Goal: Communication & Community: Answer question/provide support

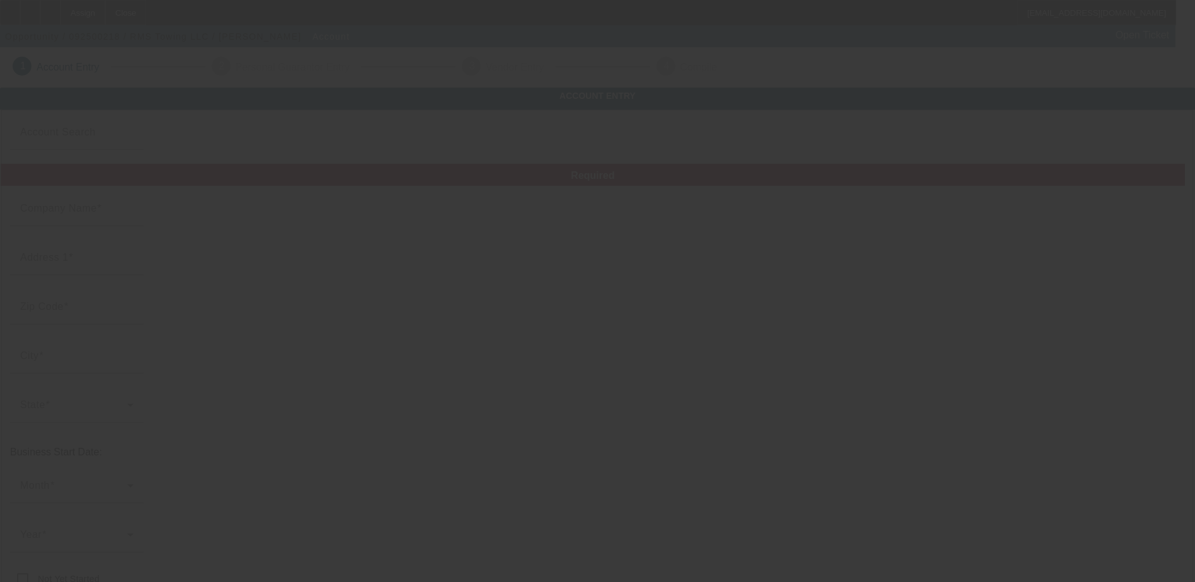
type input "RMS Towing LLC"
type input "[STREET_ADDRESS]"
type input "48146"
type input "[GEOGRAPHIC_DATA]"
type input "[PHONE_NUMBER]"
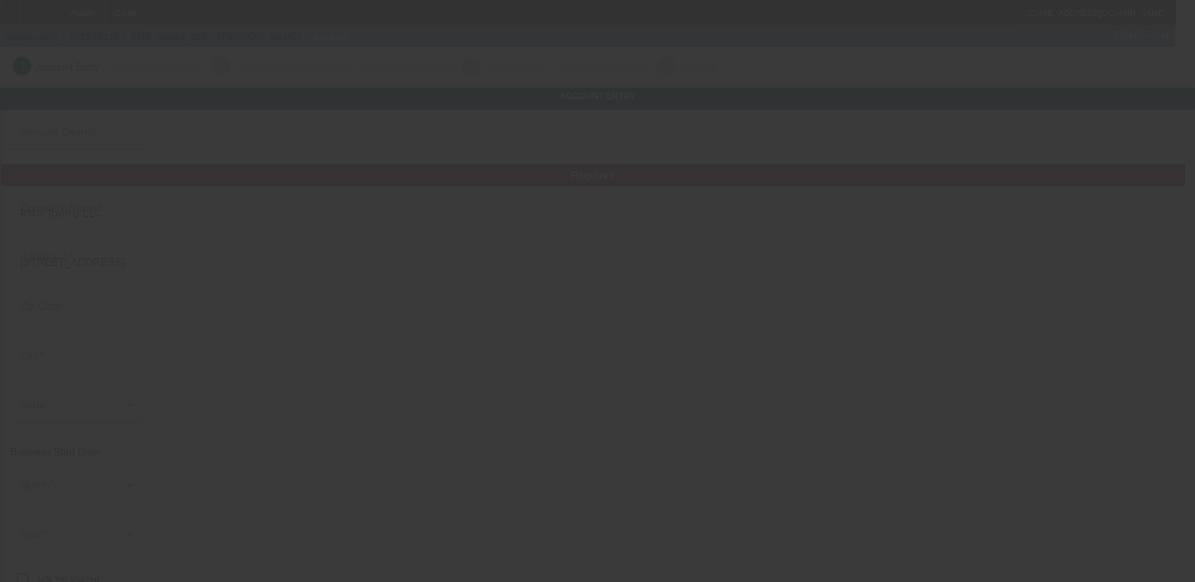
type input "[EMAIL_ADDRESS][DOMAIN_NAME]"
type input "820979392"
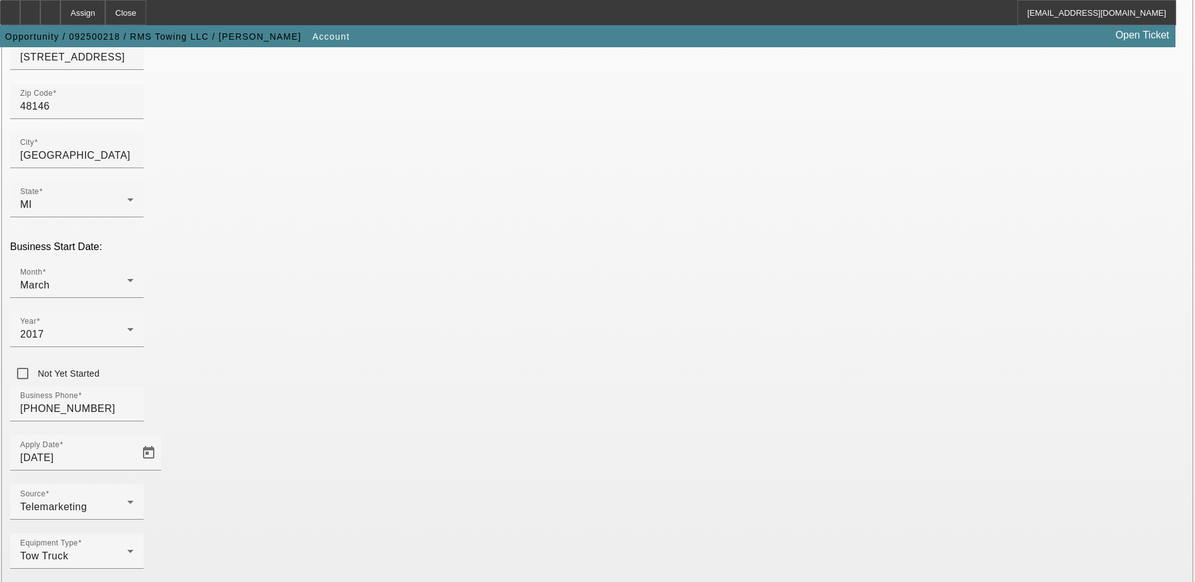
scroll to position [213, 0]
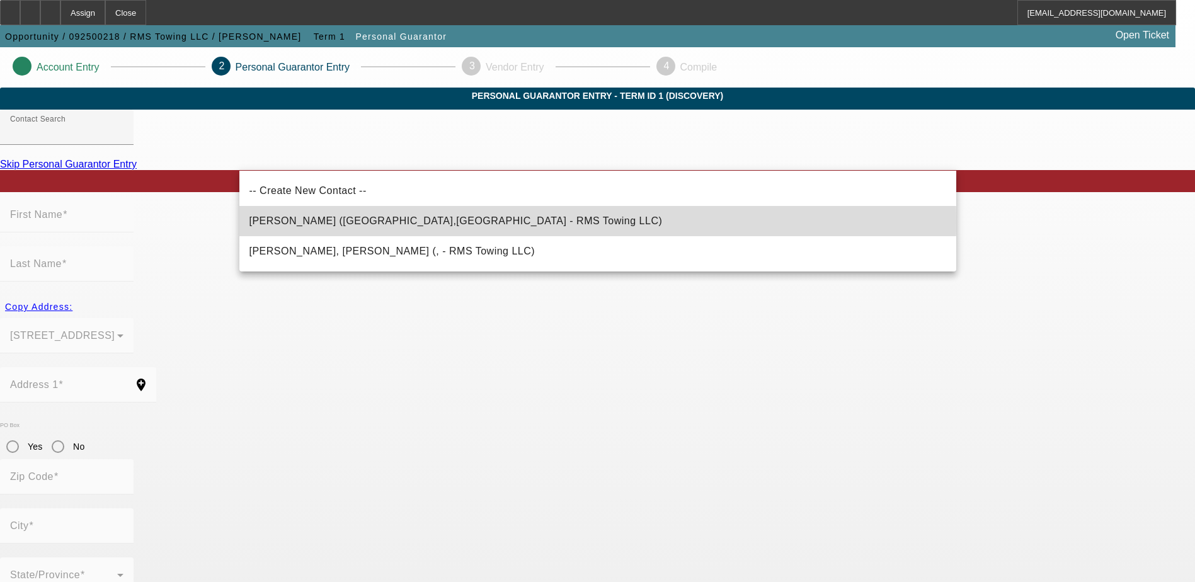
click at [332, 221] on span "[PERSON_NAME] ([GEOGRAPHIC_DATA],[GEOGRAPHIC_DATA] - RMS Towing LLC)" at bounding box center [456, 221] width 413 height 11
type input "[PERSON_NAME] ([GEOGRAPHIC_DATA],[GEOGRAPHIC_DATA] - RMS Towing LLC)"
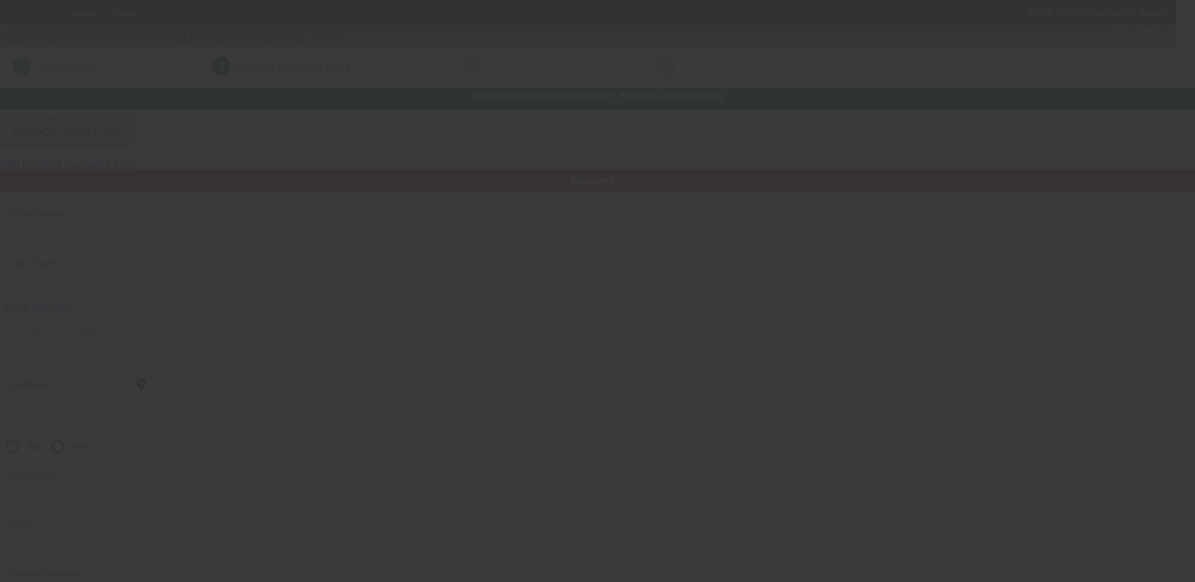
type input "[PERSON_NAME]"
type input "1565 Reo"
radio input "true"
type input "48146"
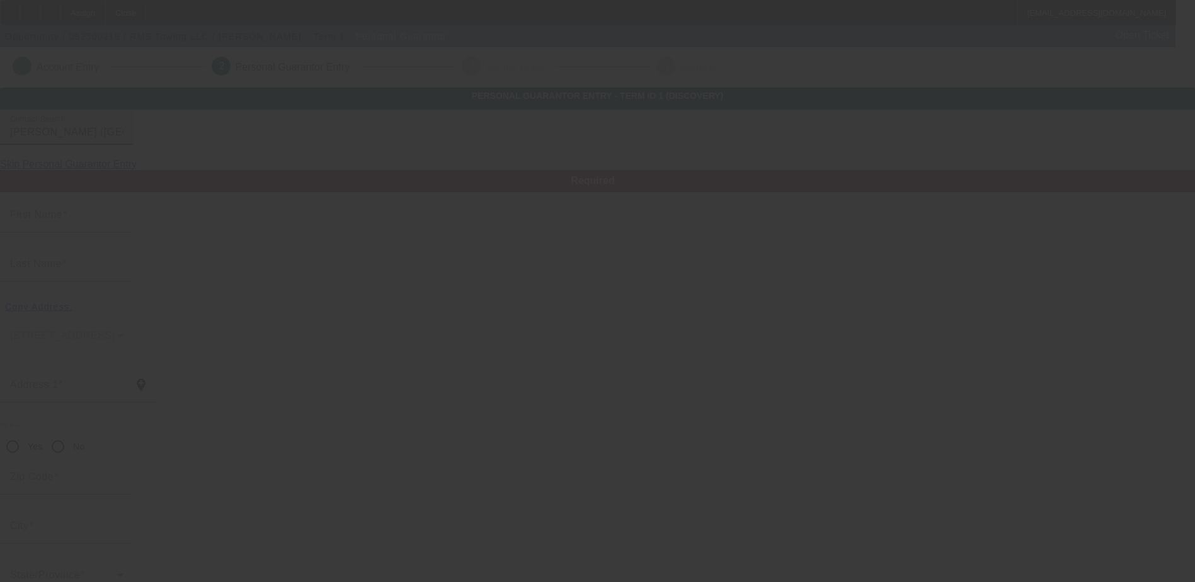
type input "[GEOGRAPHIC_DATA]"
type input "[PHONE_NUMBER]"
type input "100"
type input "370-86-9918"
type input "[EMAIL_ADDRESS][DOMAIN_NAME]"
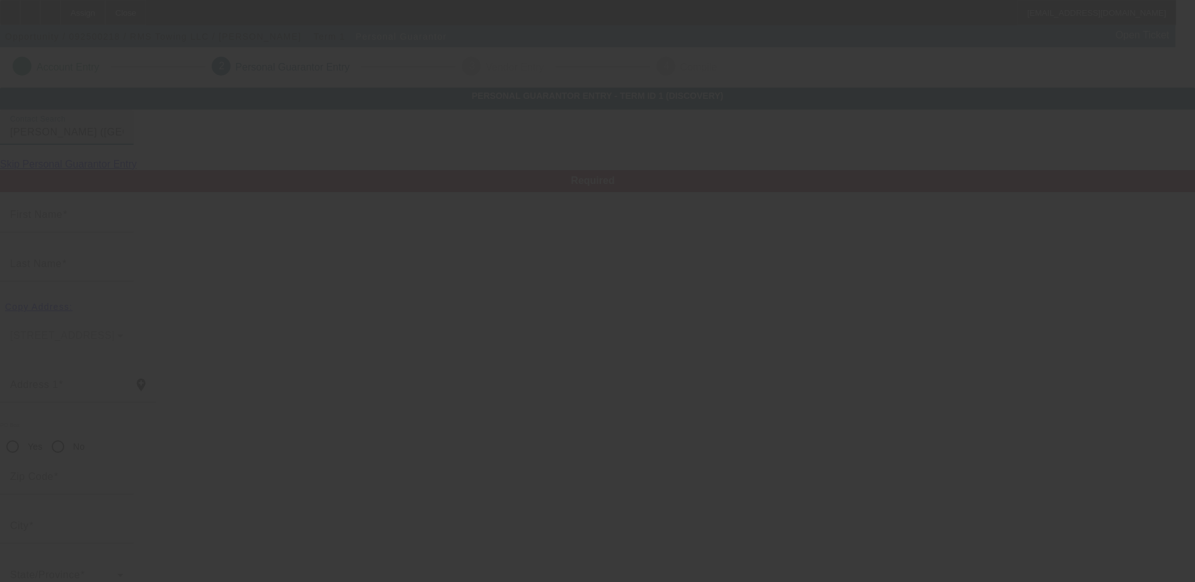
type input "[PHONE_NUMBER]"
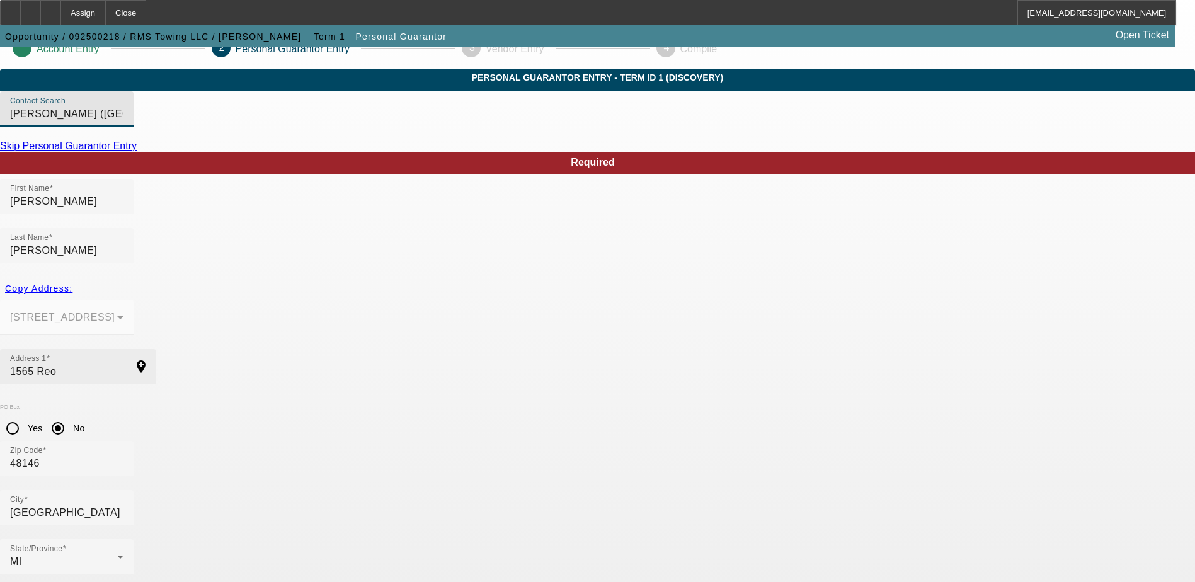
scroll to position [34, 0]
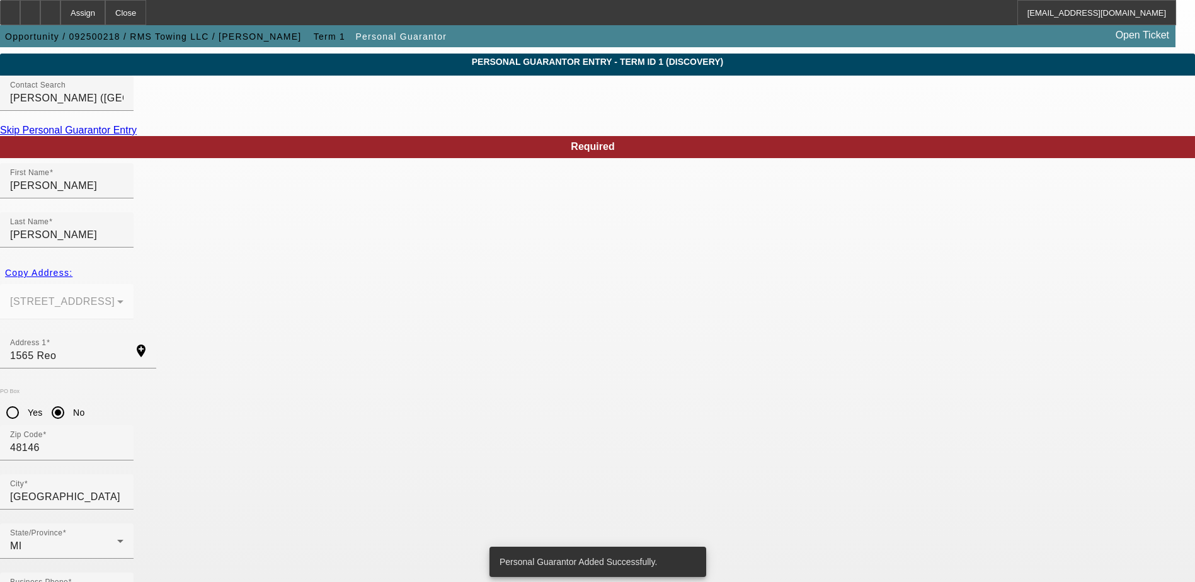
scroll to position [0, 0]
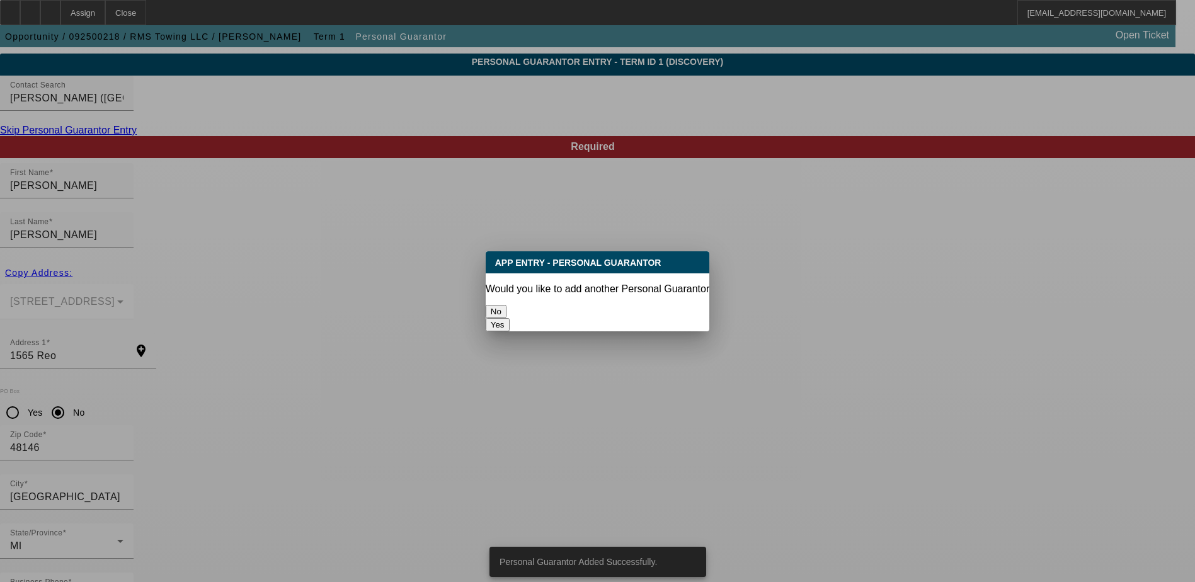
click at [507, 305] on button "No" at bounding box center [496, 311] width 21 height 13
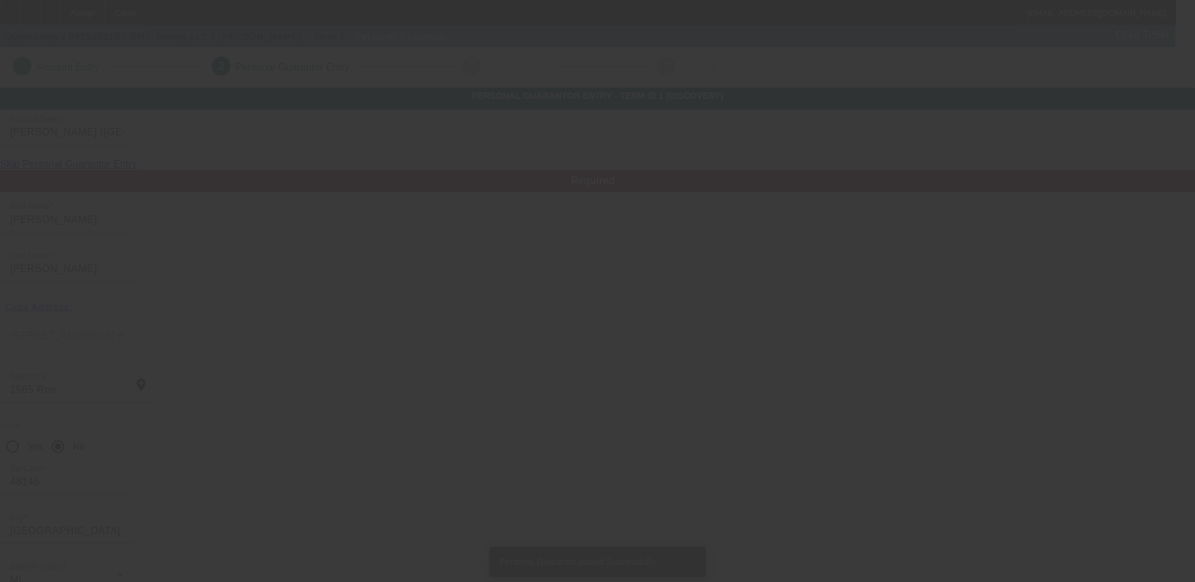
scroll to position [34, 0]
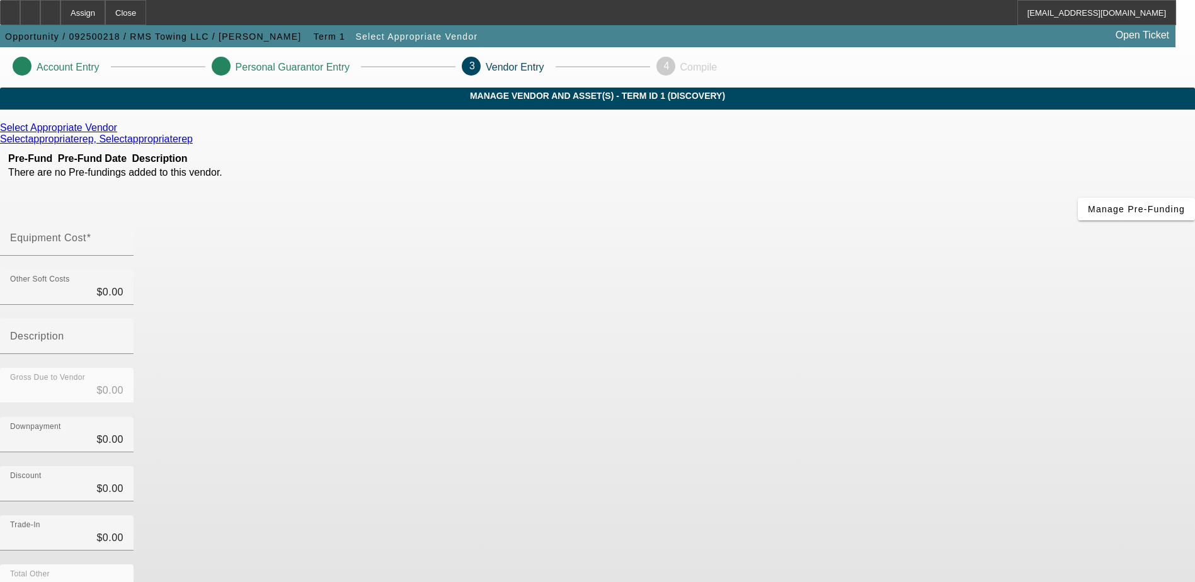
click at [120, 133] on icon at bounding box center [120, 127] width 0 height 11
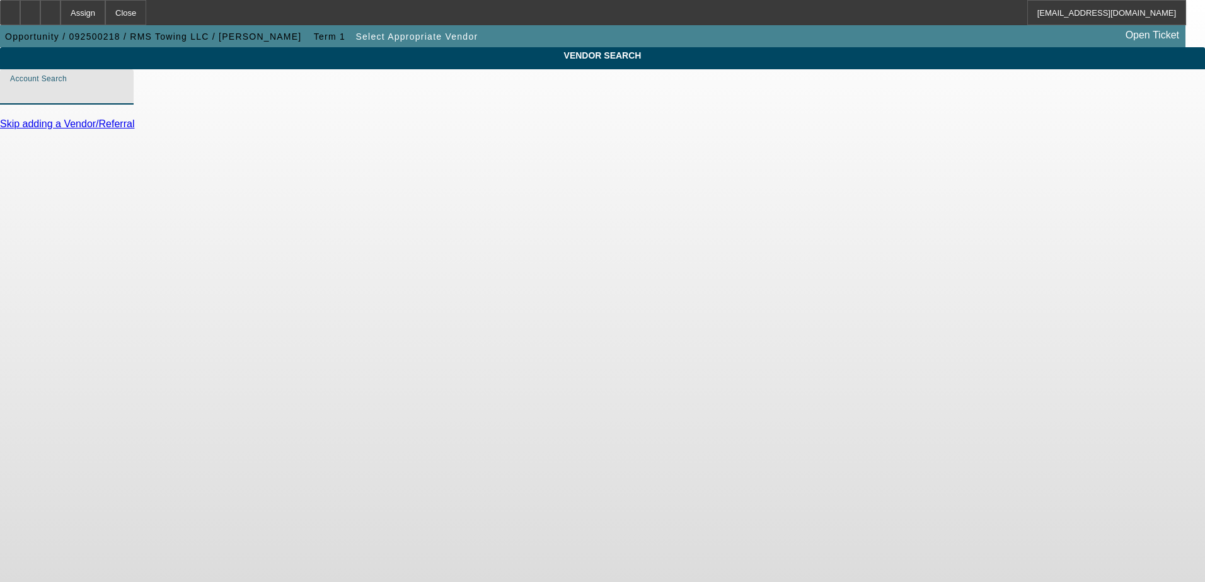
click at [124, 100] on input "Account Search" at bounding box center [66, 91] width 113 height 15
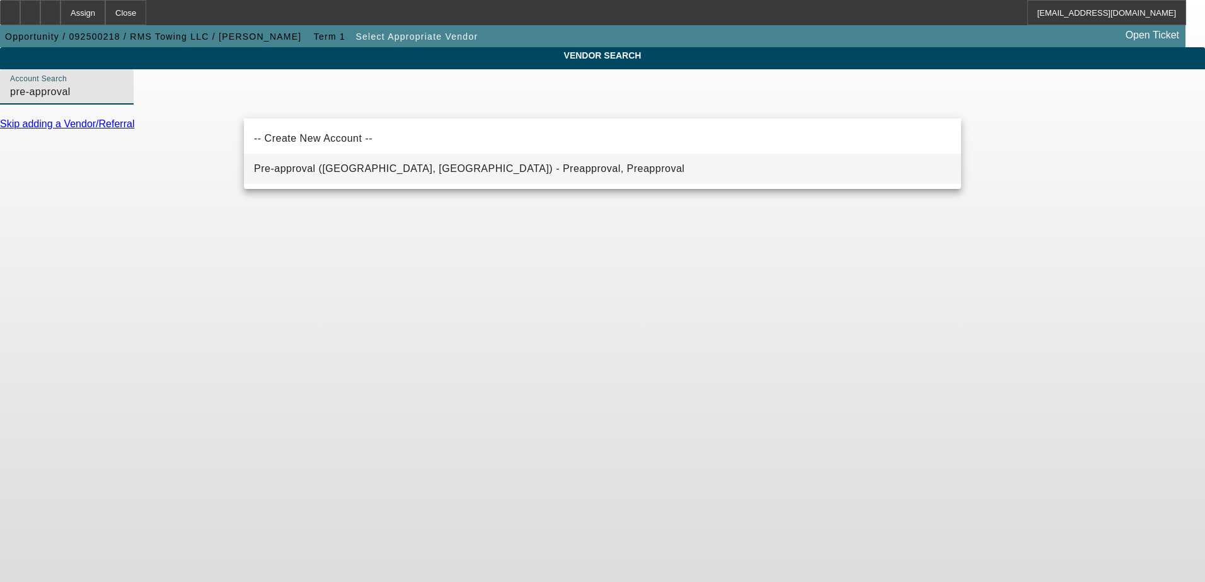
click at [428, 164] on span "Pre-approval (Northbrook, IL) - Preapproval, Preapproval" at bounding box center [469, 168] width 430 height 11
type input "Pre-approval (Northbrook, IL) - Preapproval, Preapproval"
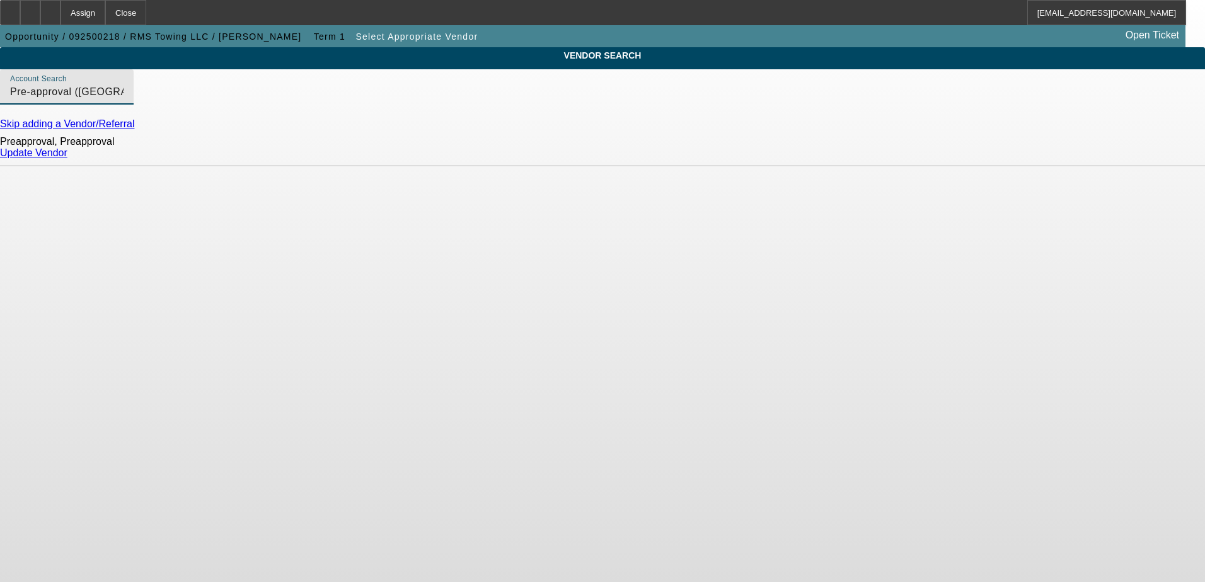
click at [67, 158] on link "Update Vendor" at bounding box center [33, 152] width 67 height 11
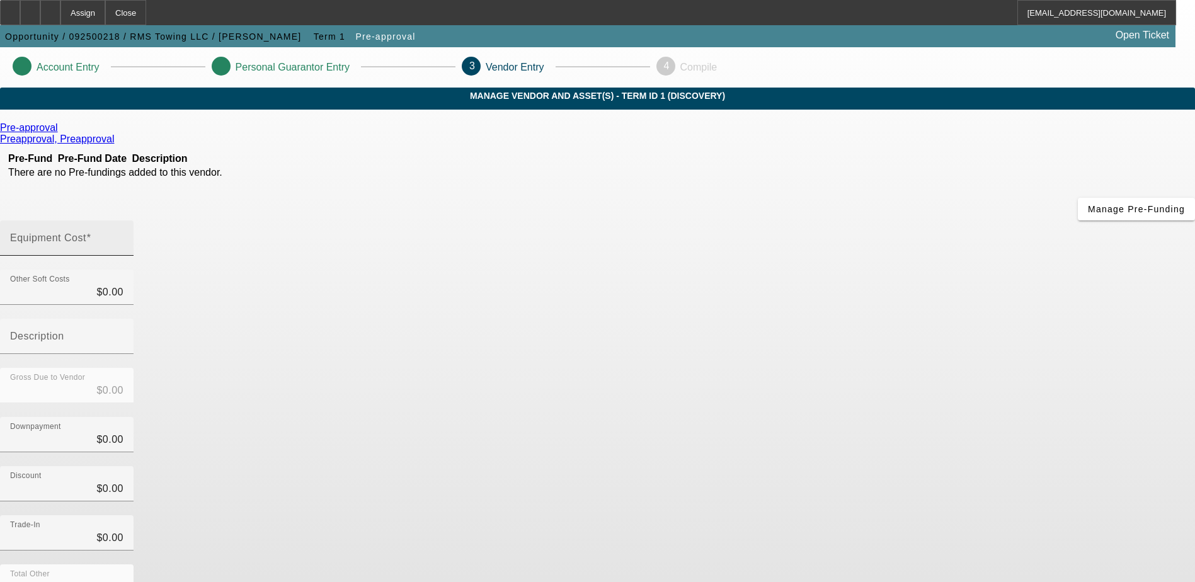
click at [124, 236] on input "Equipment Cost" at bounding box center [66, 243] width 113 height 15
type input "9"
type input "$9.00"
type input "90"
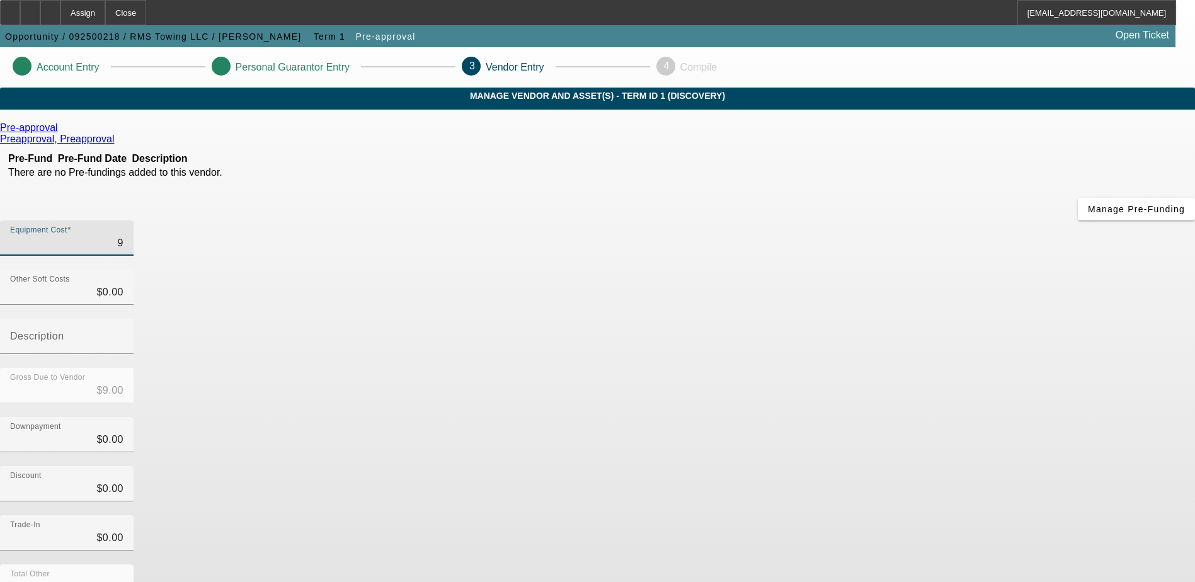
type input "$90.00"
type input "900"
type input "$900.00"
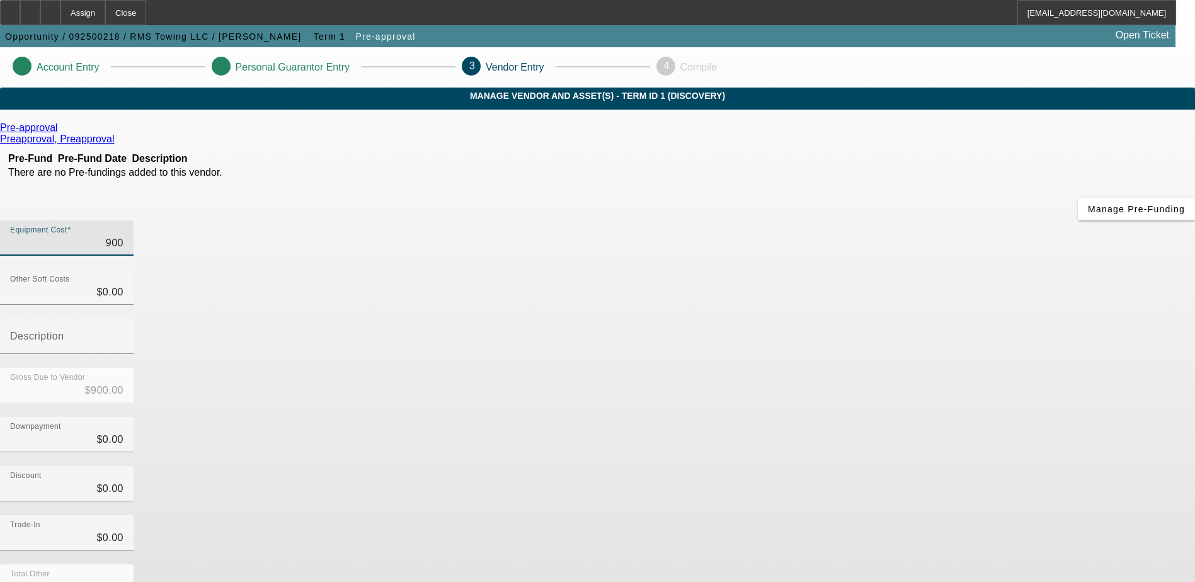
type input "9000"
type input "$9,000.00"
type input "90000"
type input "$90,000.00"
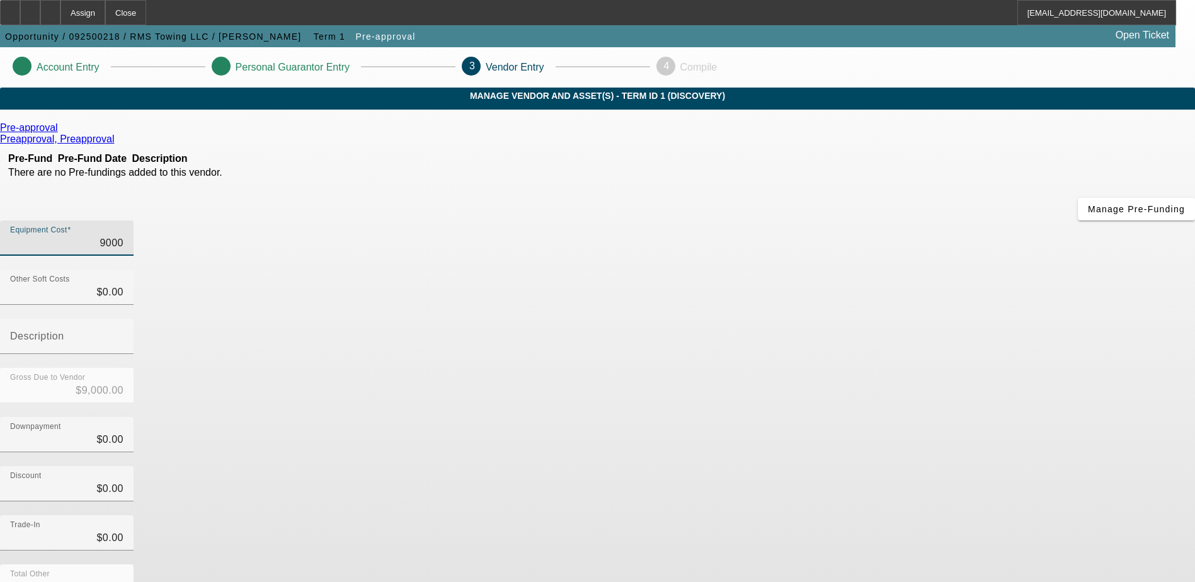
type input "$90,000.00"
click at [855, 466] on div "Discount $0.00" at bounding box center [597, 490] width 1195 height 49
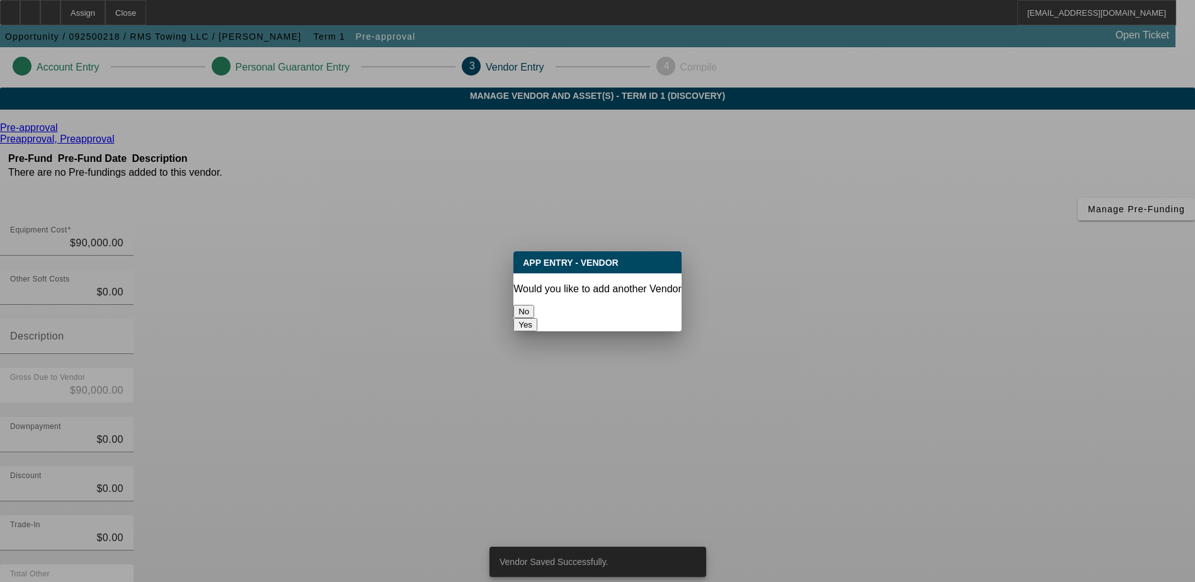
click at [534, 307] on button "No" at bounding box center [524, 311] width 21 height 13
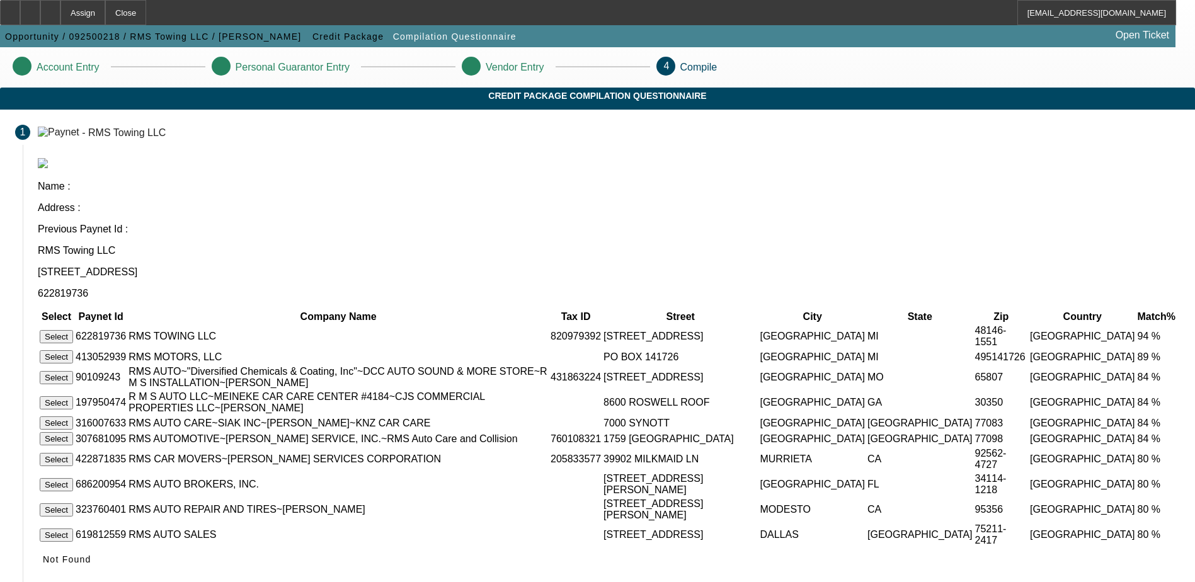
click at [73, 330] on button "Select" at bounding box center [56, 336] width 33 height 13
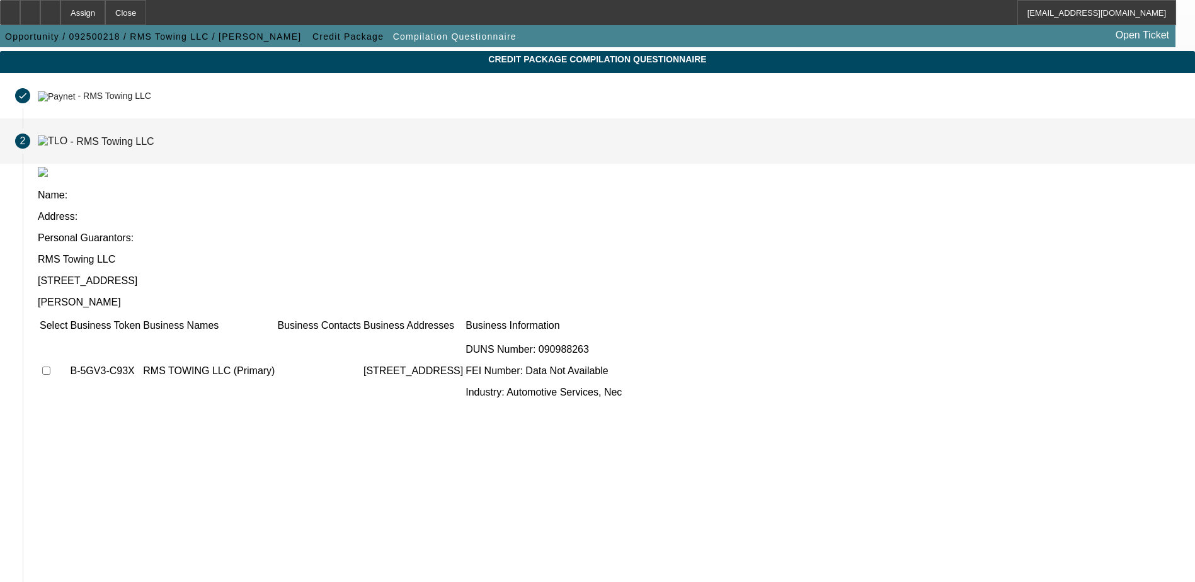
click at [50, 367] on input "checkbox" at bounding box center [46, 371] width 8 height 8
checkbox input "true"
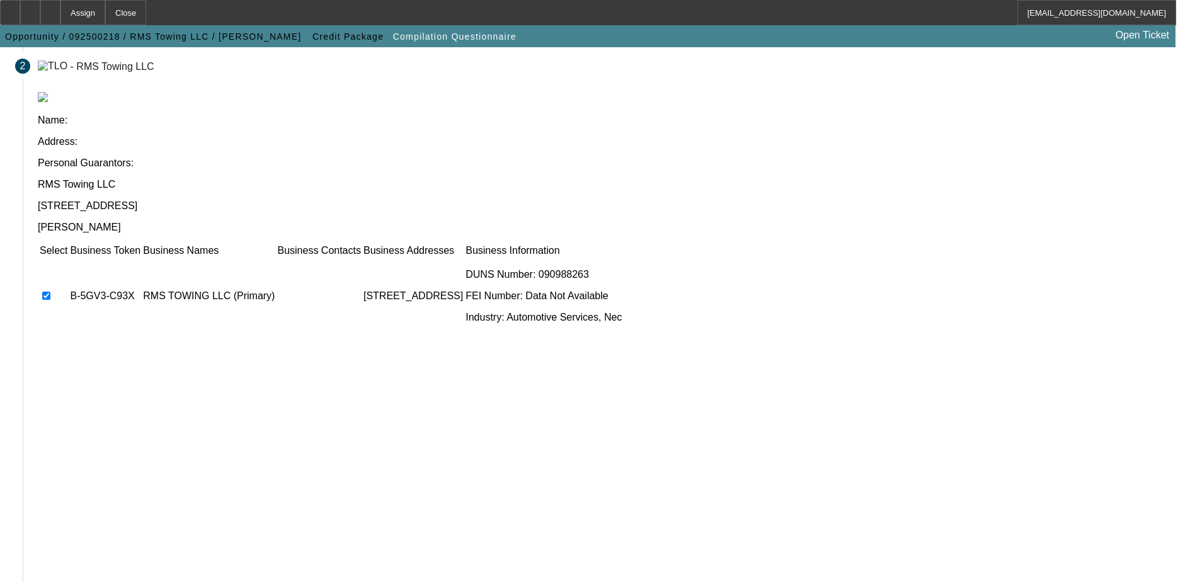
scroll to position [115, 0]
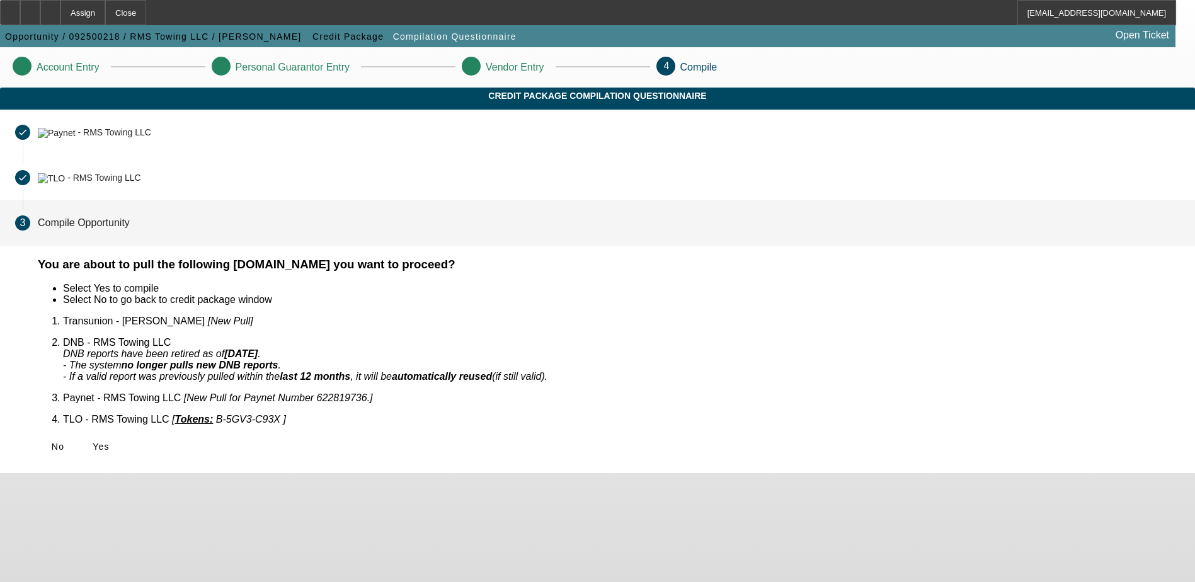
scroll to position [0, 0]
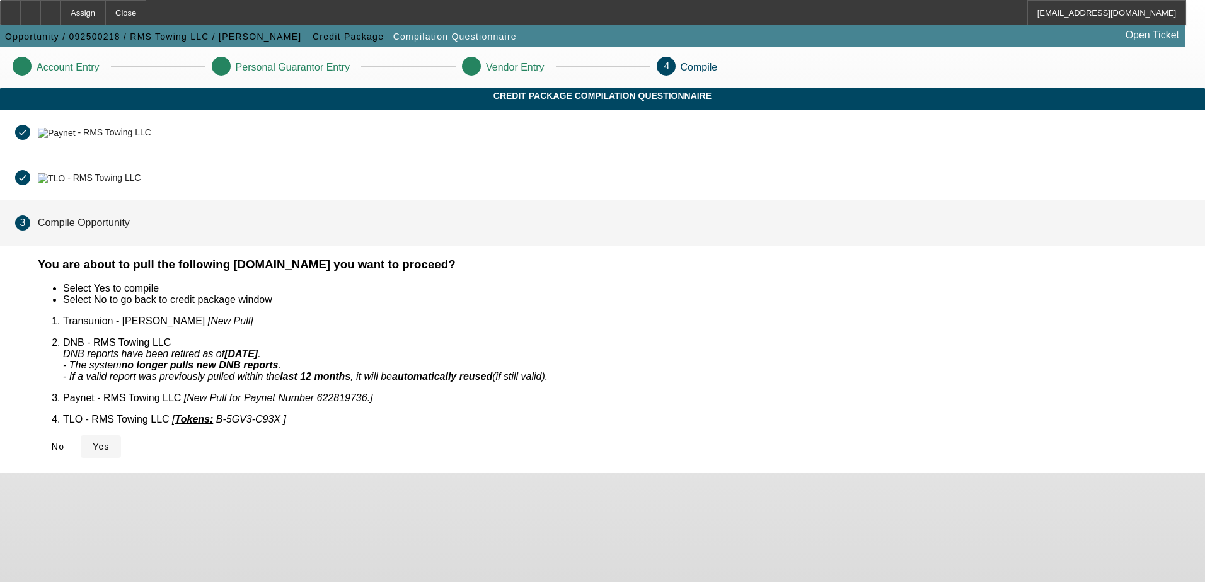
click at [110, 442] on span "Yes" at bounding box center [101, 447] width 17 height 10
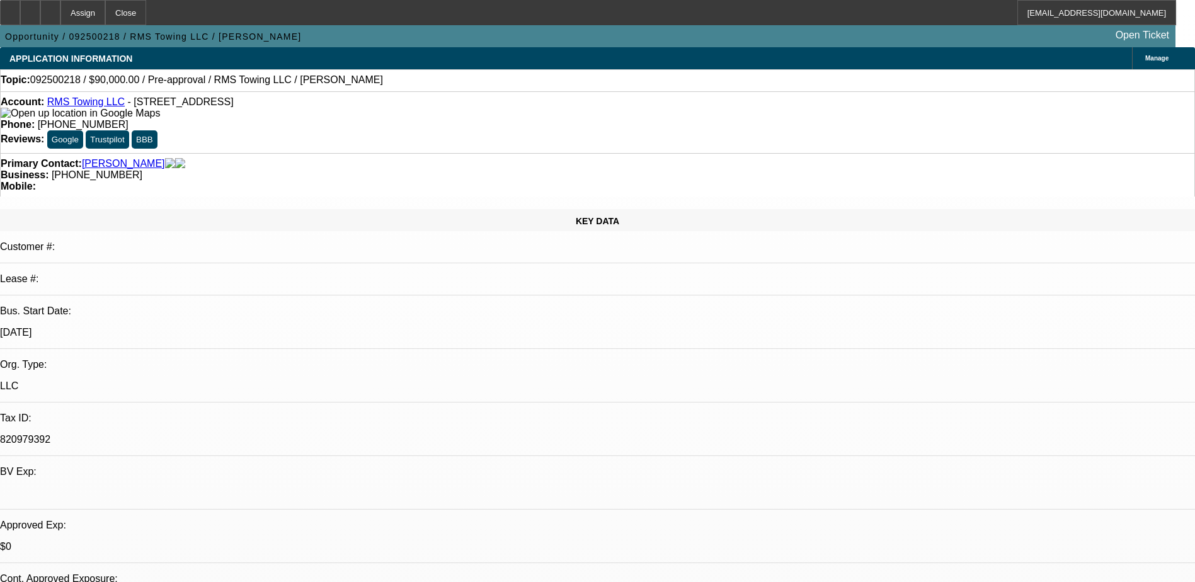
select select "0"
select select "2"
select select "0.1"
select select "1"
select select "2"
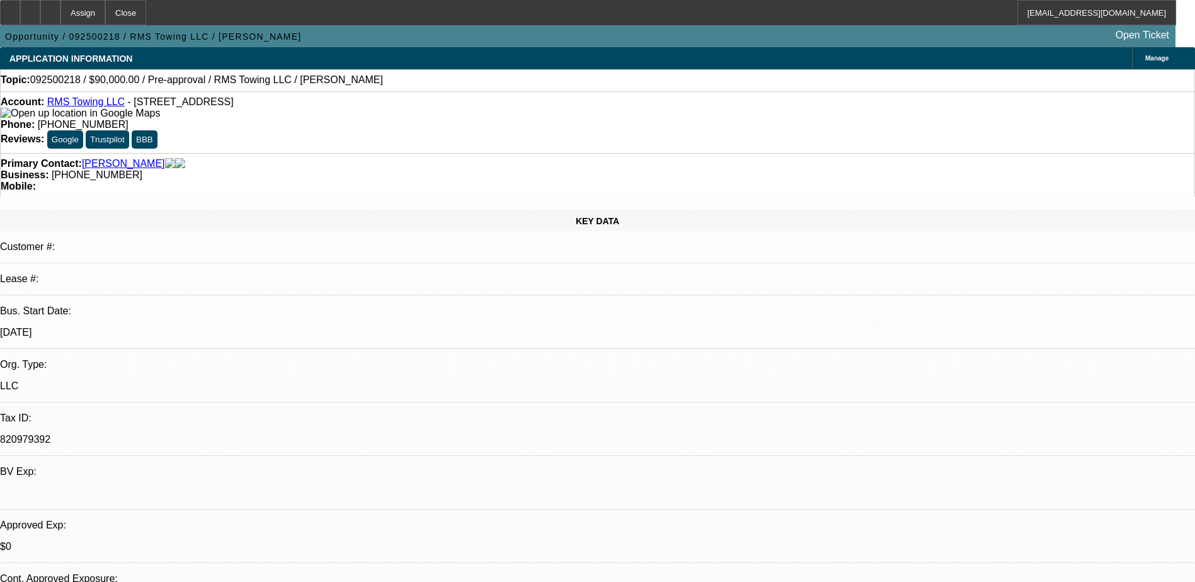
select select "4"
click at [60, 12] on div at bounding box center [50, 12] width 20 height 25
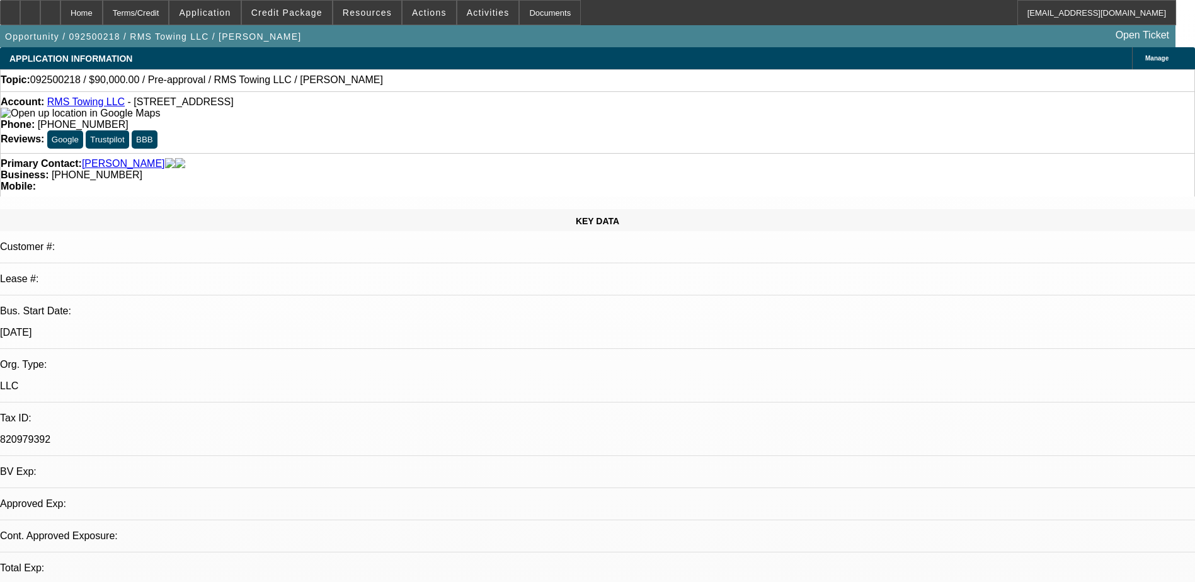
select select "0"
select select "2"
select select "0.1"
select select "4"
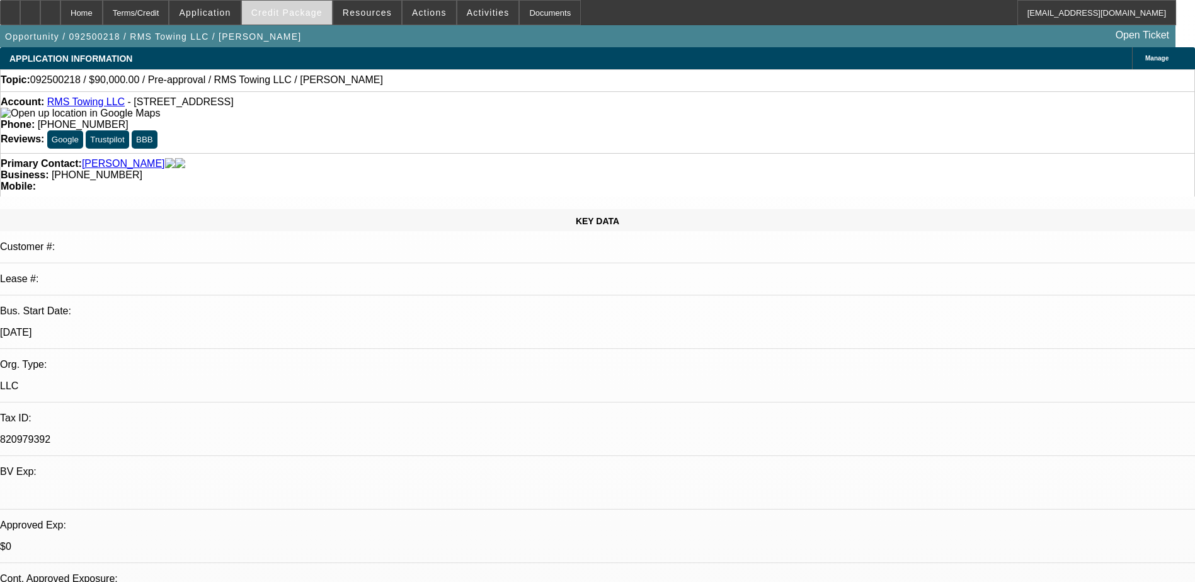
click at [297, 7] on span at bounding box center [287, 12] width 90 height 30
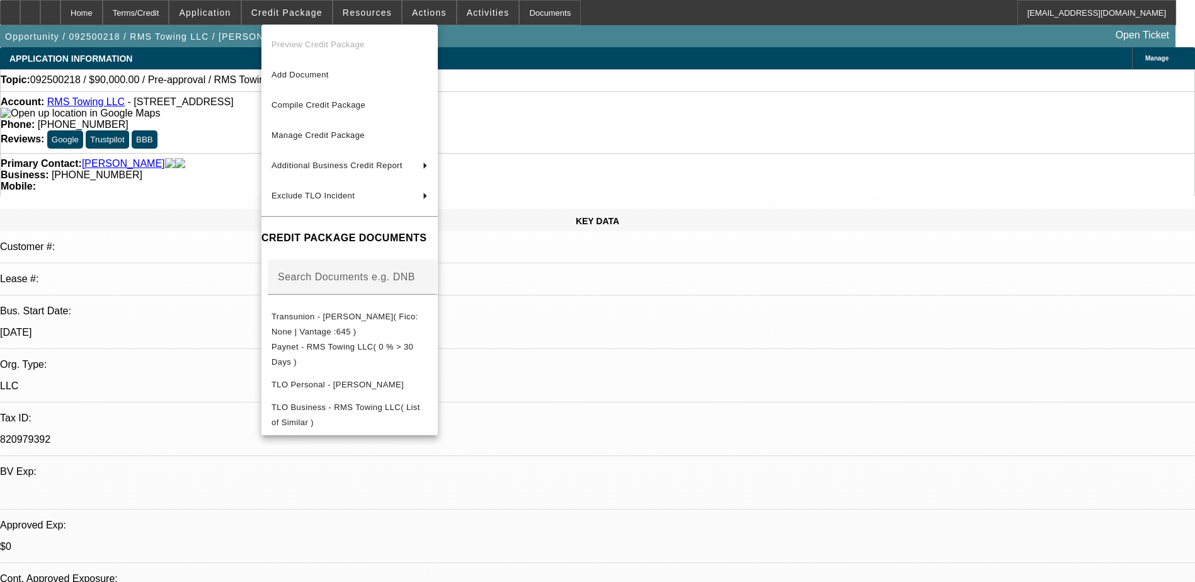
click at [231, 15] on div at bounding box center [597, 291] width 1195 height 582
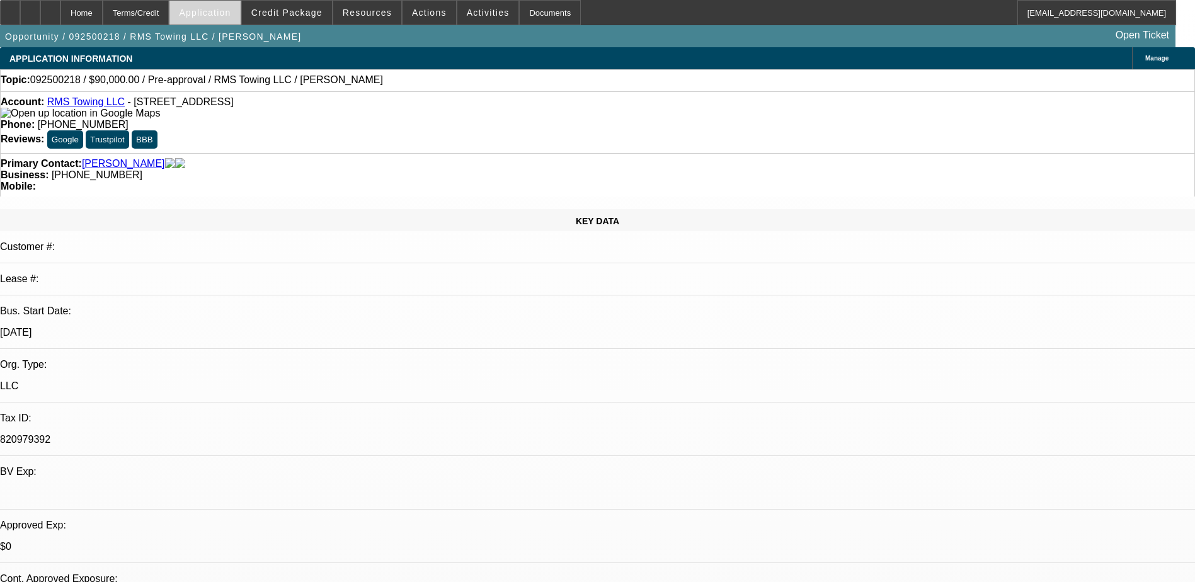
click at [231, 13] on span "Application" at bounding box center [205, 13] width 52 height 10
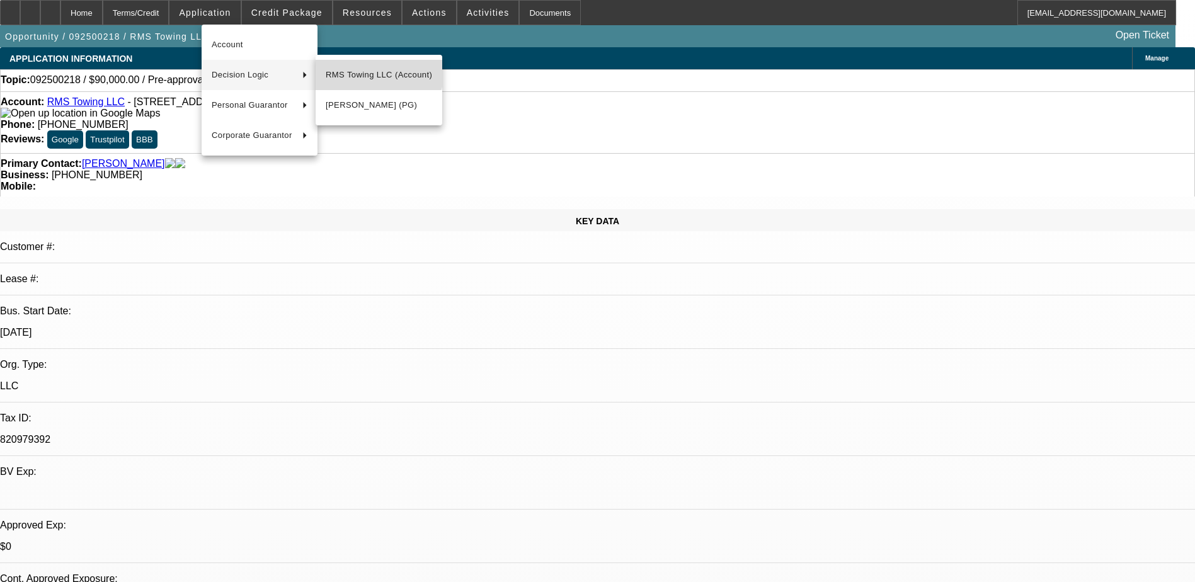
click at [372, 68] on span "RMS Towing LLC (Account)" at bounding box center [379, 74] width 106 height 15
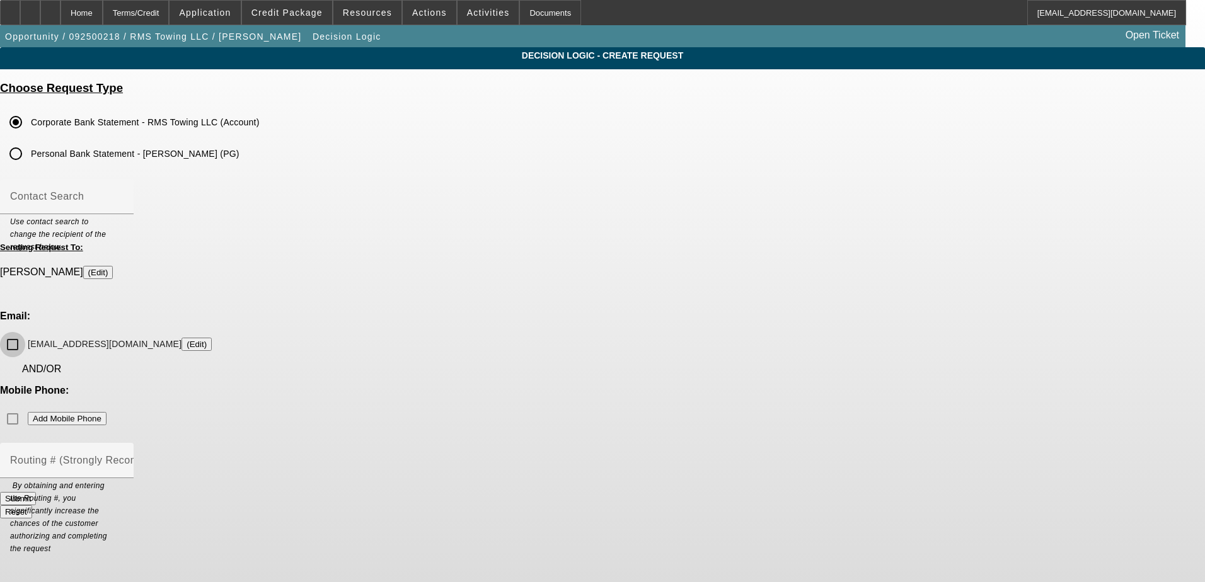
click at [25, 332] on input "rmstow2017@gmail.com (Edit)" at bounding box center [12, 344] width 25 height 25
click at [36, 492] on button "Submit" at bounding box center [18, 498] width 36 height 13
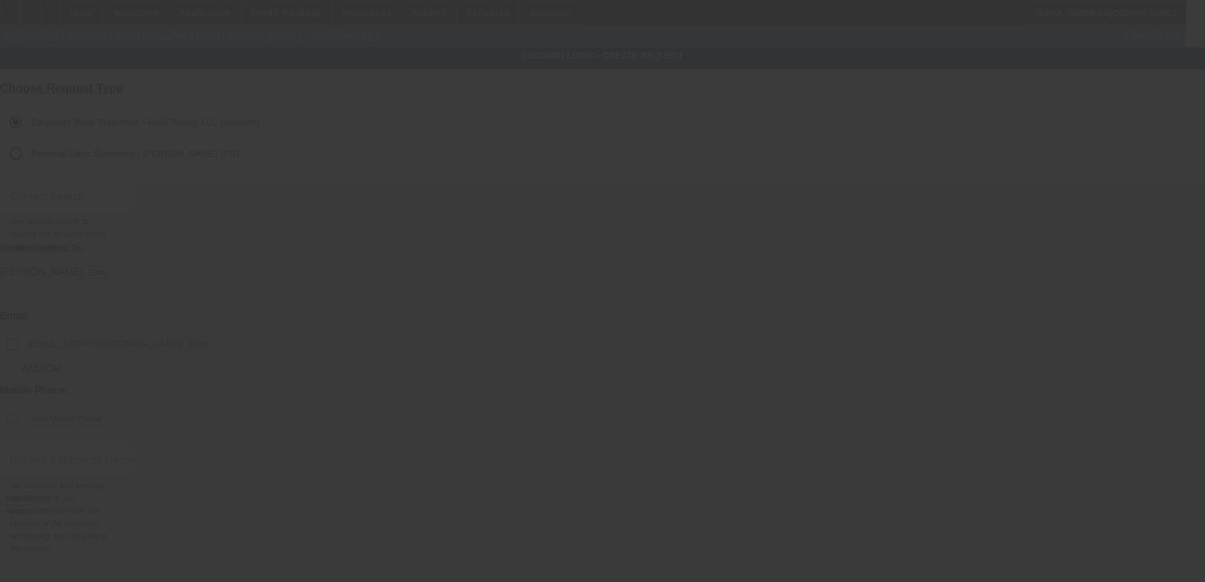
checkbox input "false"
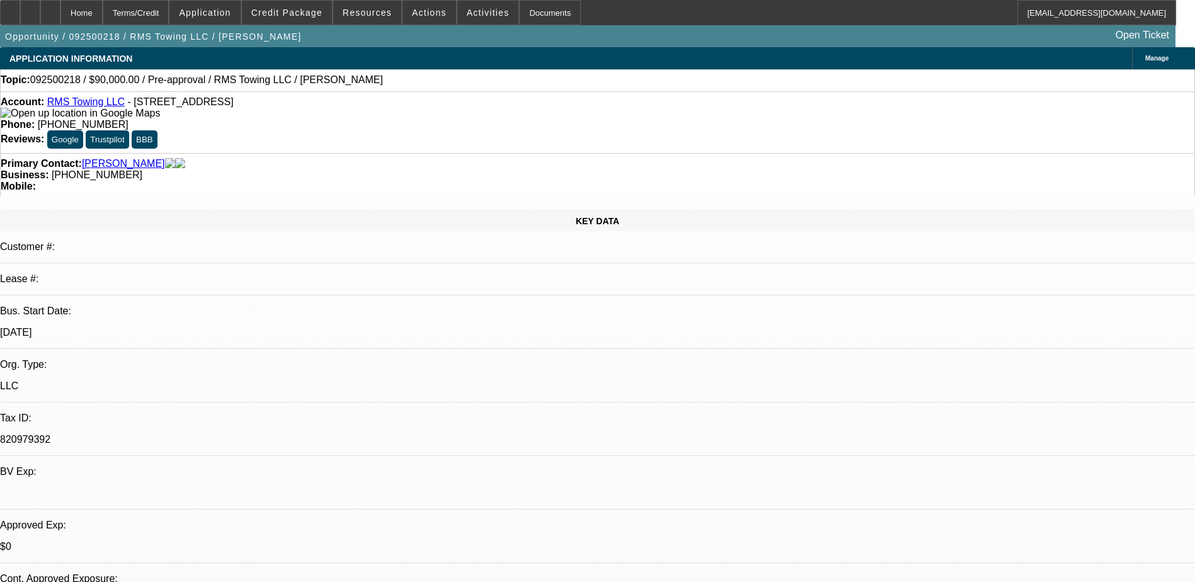
select select "0"
select select "2"
select select "0.1"
select select "4"
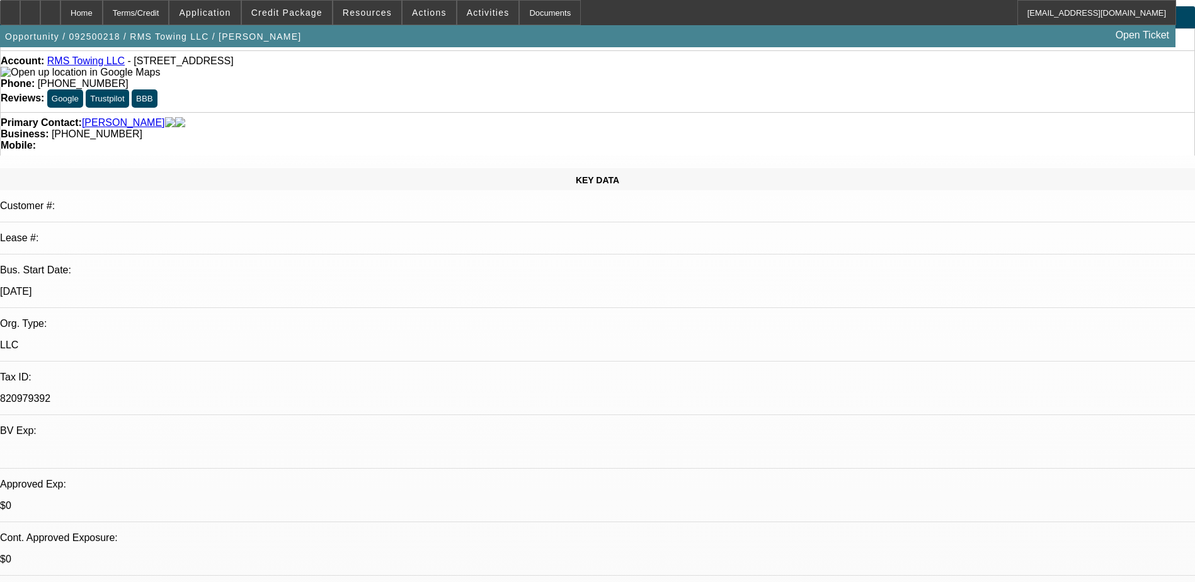
scroll to position [63, 0]
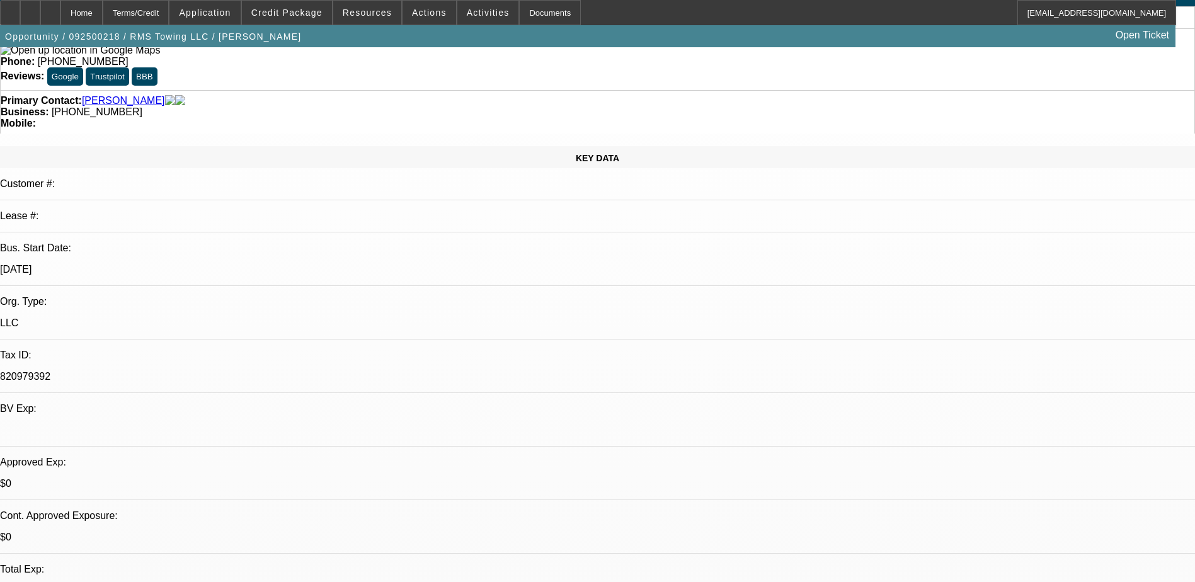
radio input "true"
type textarea "Has 1 truck looking to add another 6136 on EU site wants to see what he gets ap…"
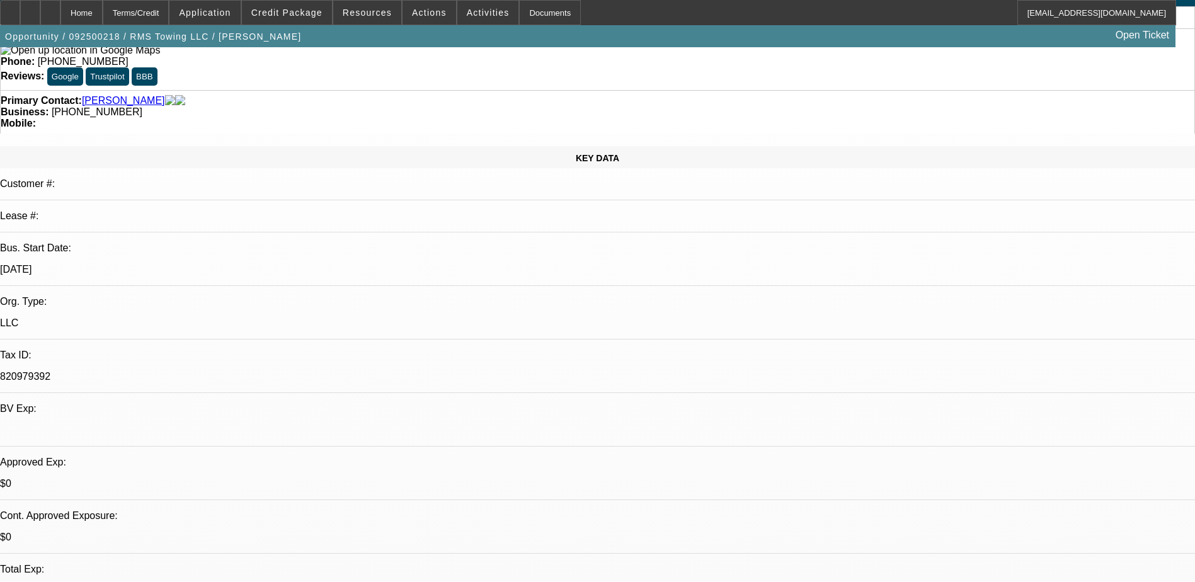
radio input "true"
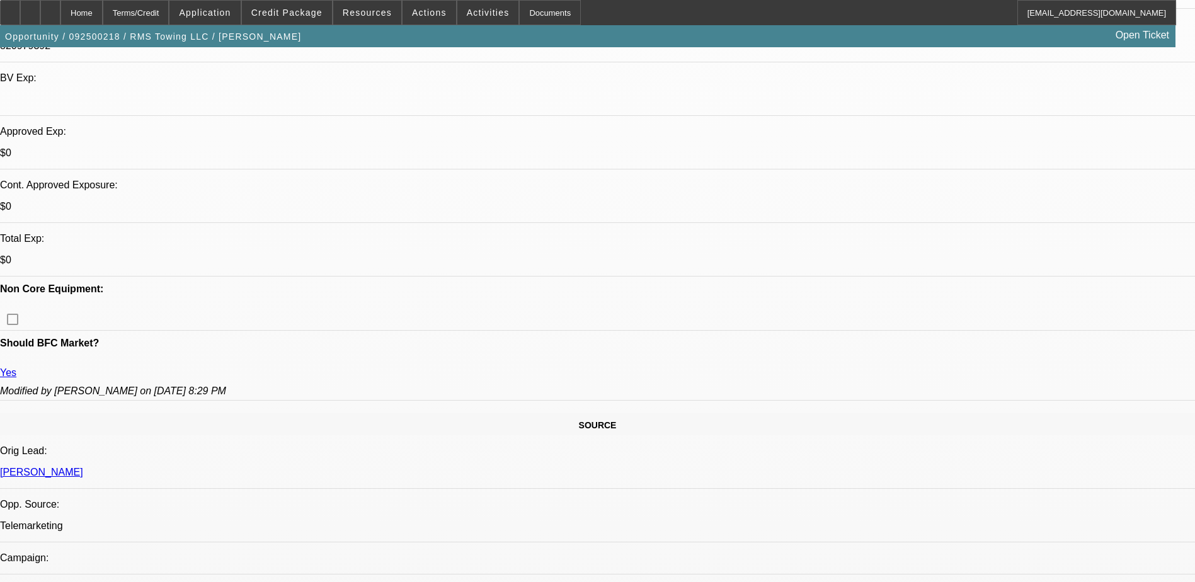
scroll to position [567, 0]
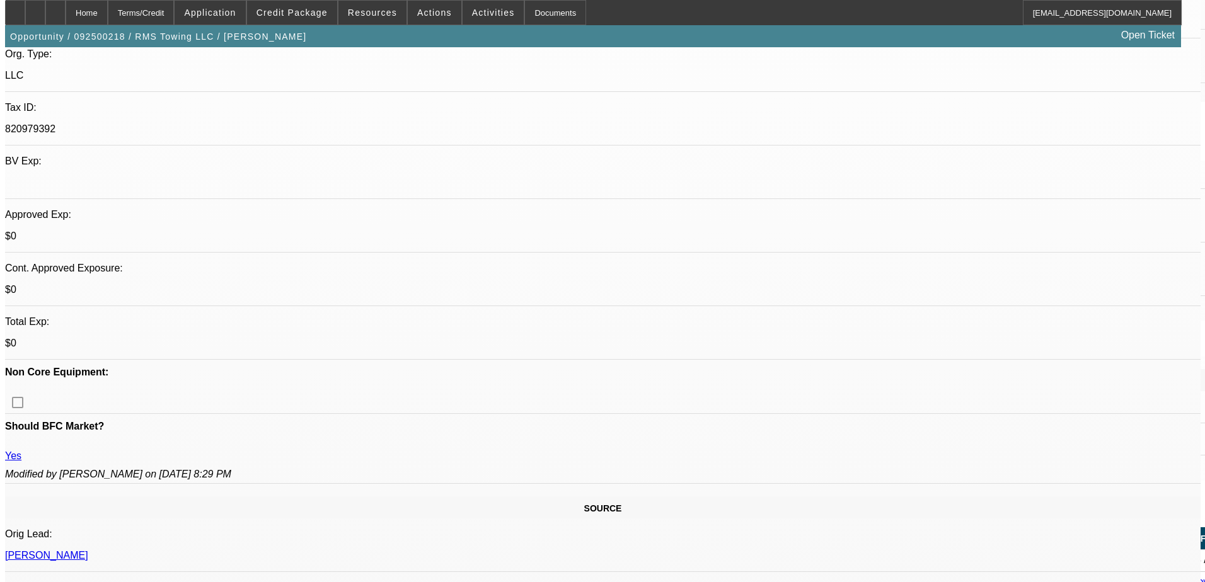
scroll to position [0, 0]
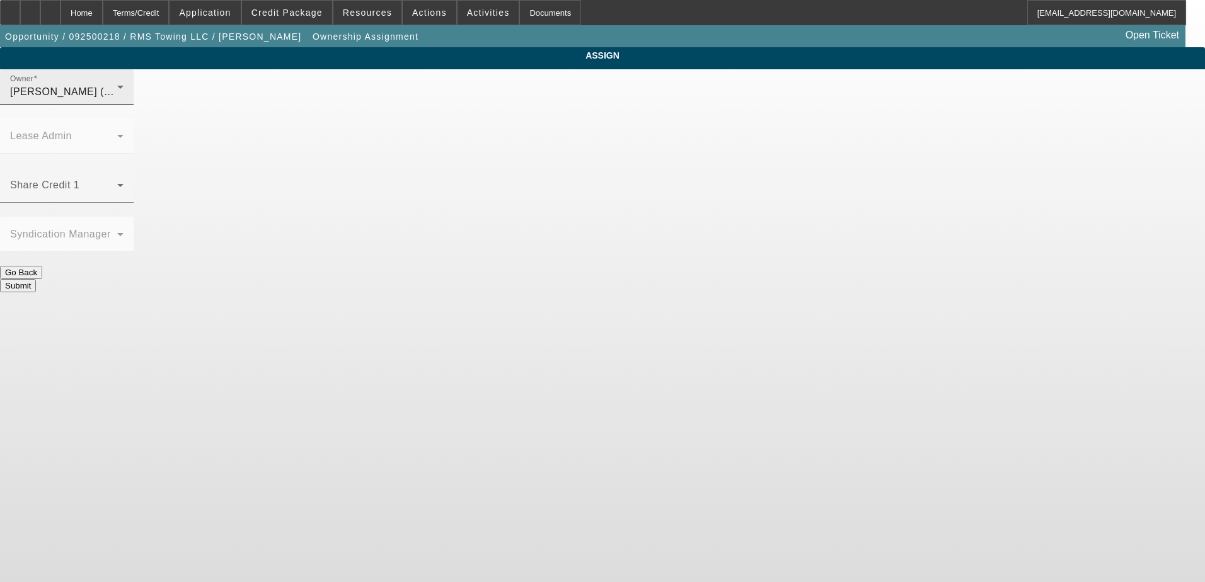
click at [130, 97] on span "Fredericks, Jack (Lvl 1)" at bounding box center [70, 91] width 120 height 11
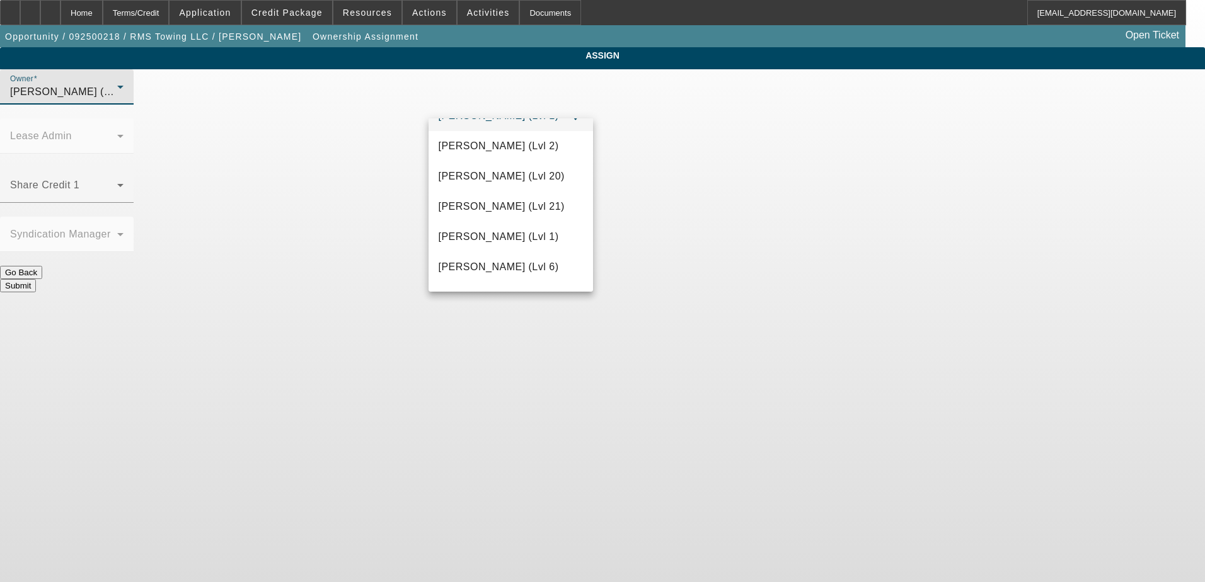
scroll to position [441, 0]
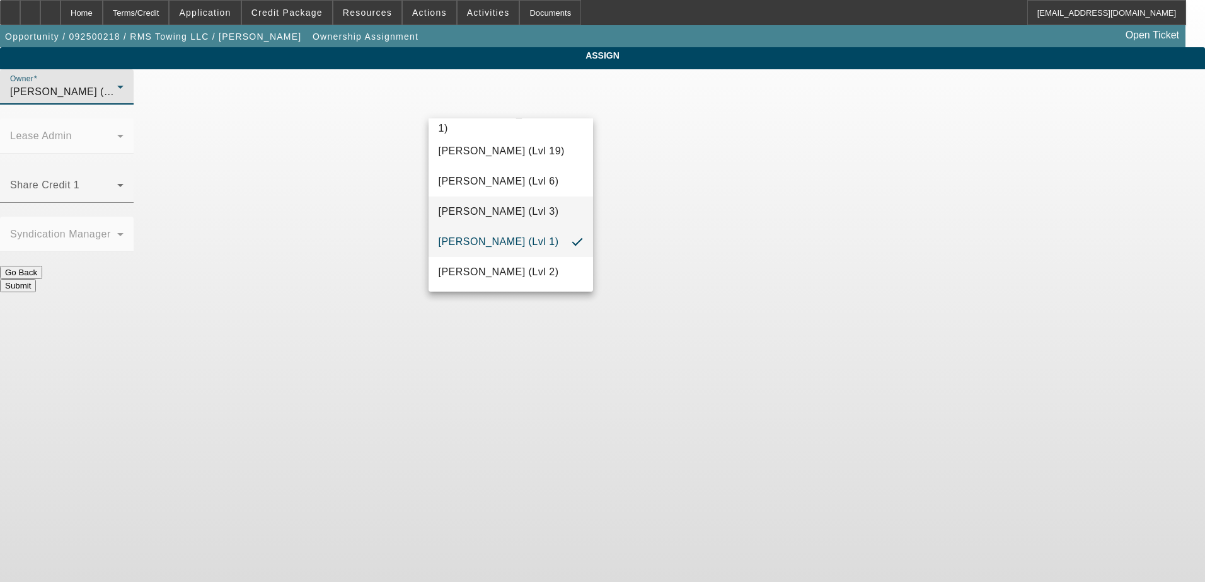
click at [506, 208] on span "Flores, Brian (Lvl 3)" at bounding box center [499, 211] width 120 height 15
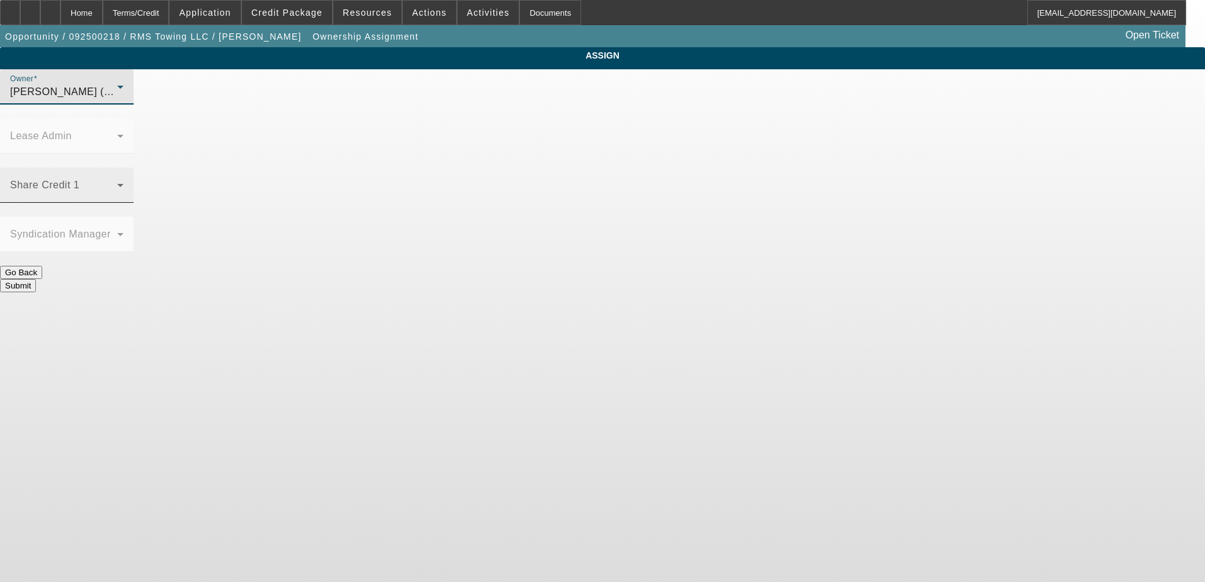
click at [117, 183] on span at bounding box center [63, 190] width 107 height 15
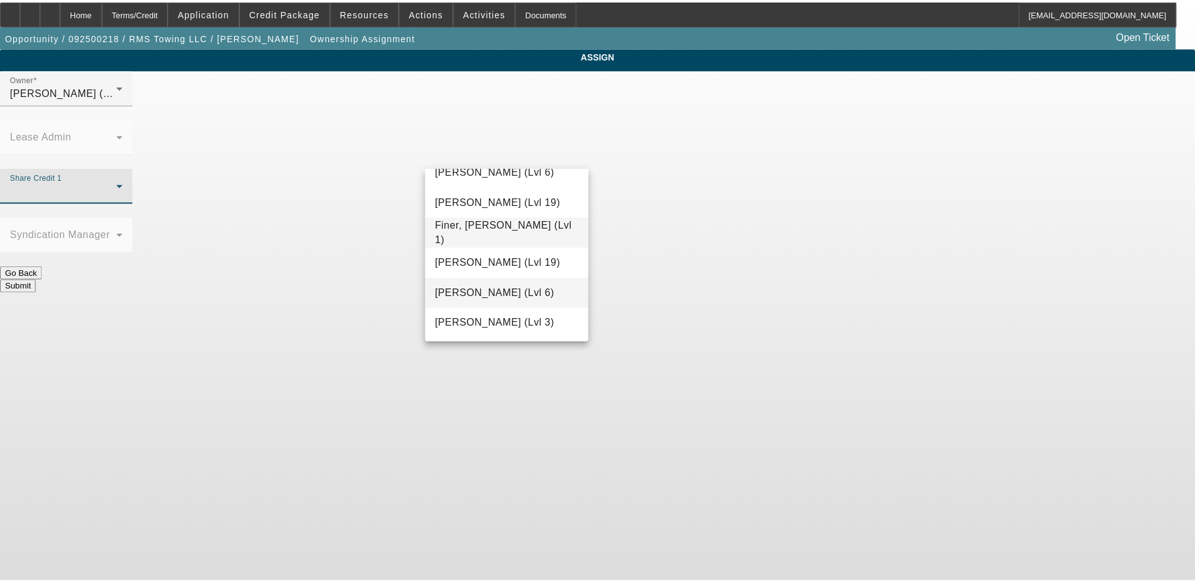
scroll to position [411, 0]
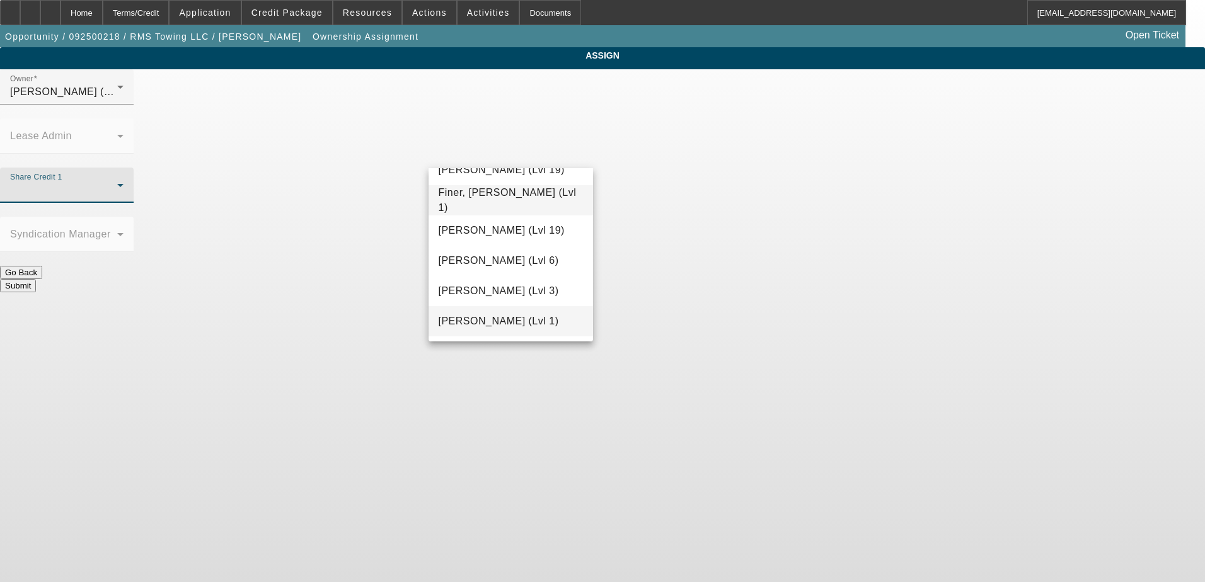
click at [507, 311] on mat-option "Fredericks, Jack (Lvl 1)" at bounding box center [510, 321] width 165 height 30
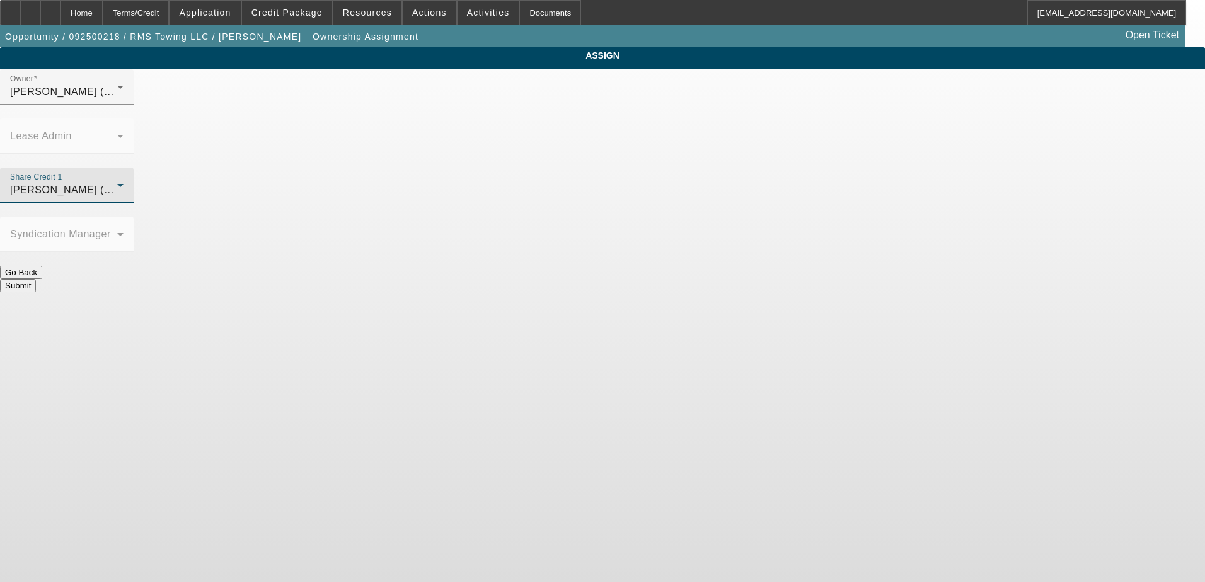
click at [36, 279] on button "Submit" at bounding box center [18, 285] width 36 height 13
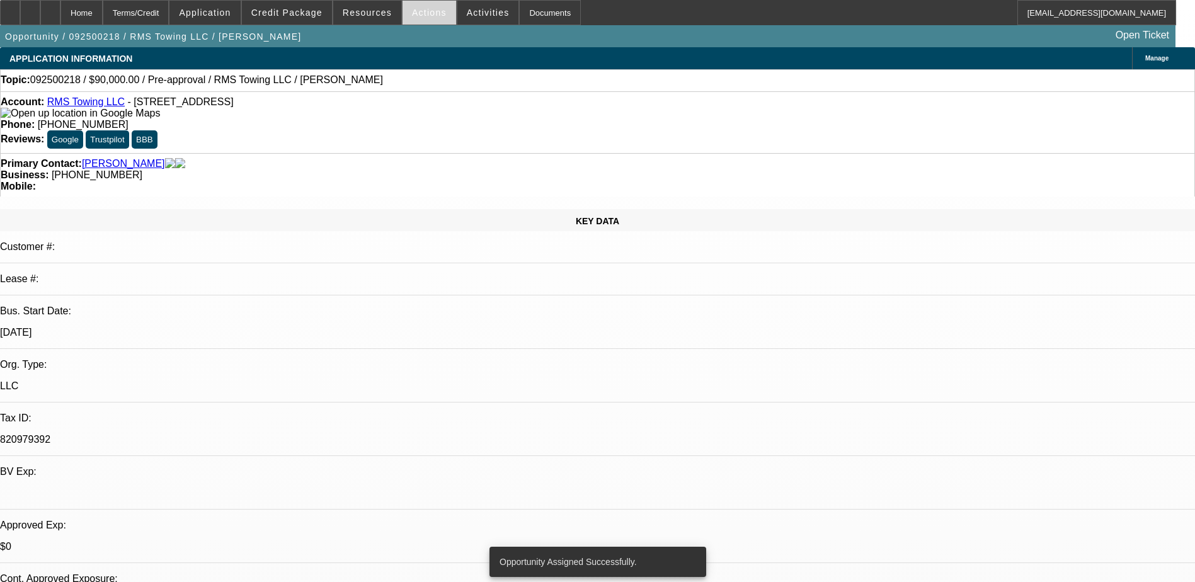
select select "0"
select select "2"
select select "0.1"
select select "4"
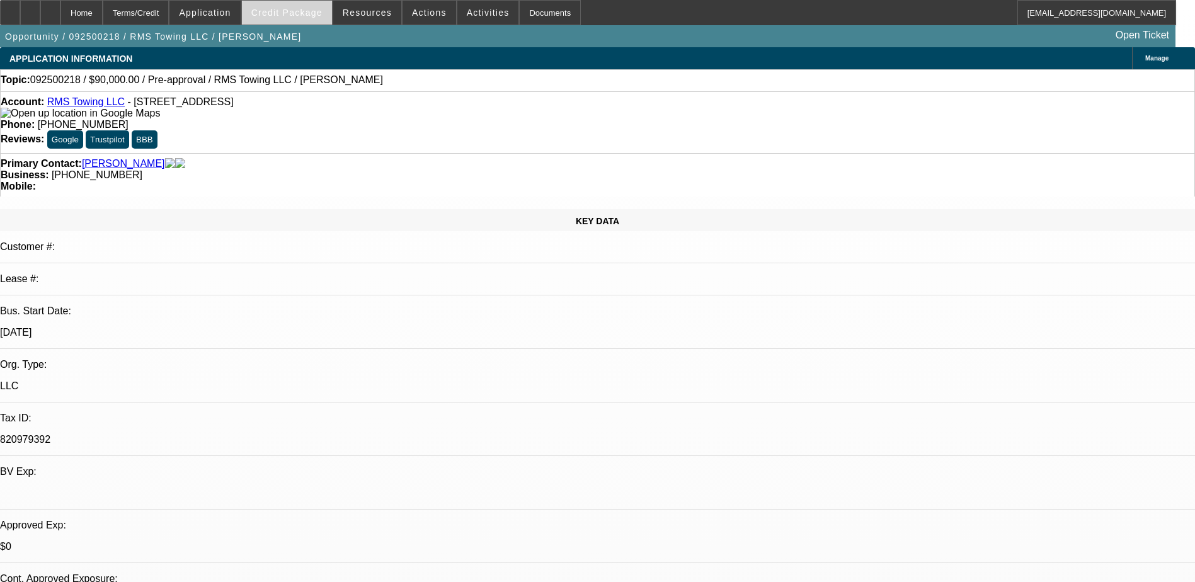
click at [292, 14] on span "Credit Package" at bounding box center [286, 13] width 71 height 10
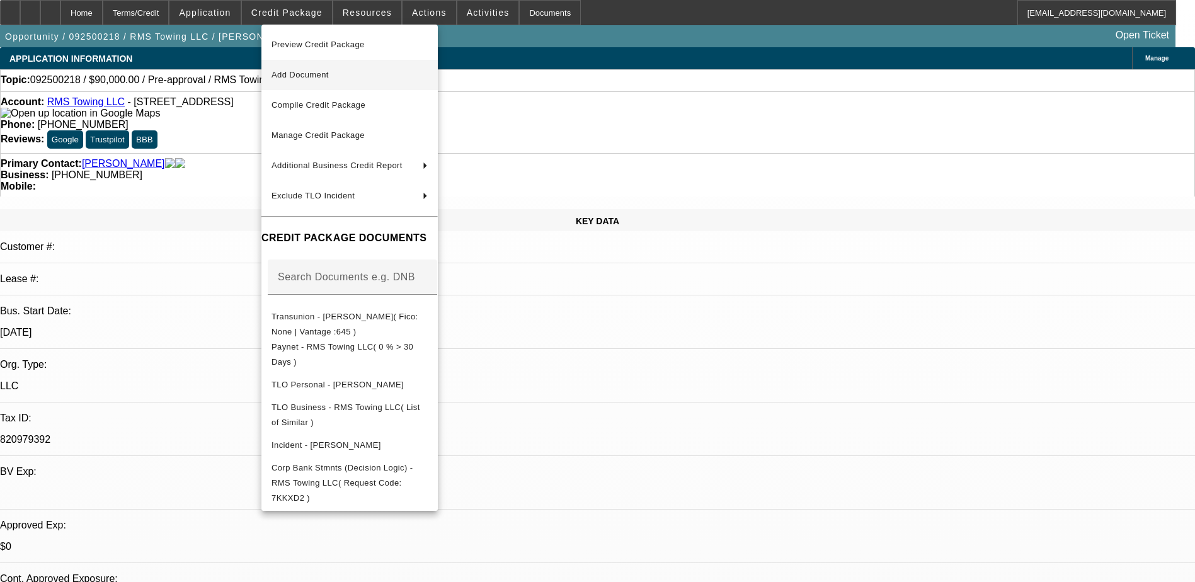
click at [316, 71] on span "Add Document" at bounding box center [300, 74] width 57 height 9
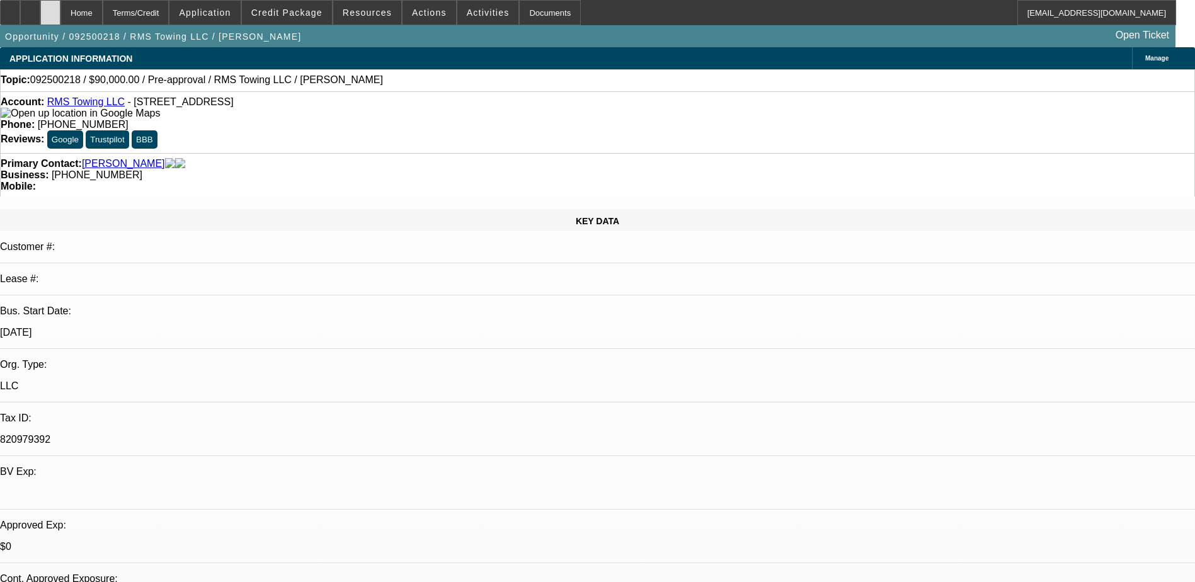
click at [60, 5] on div at bounding box center [50, 12] width 20 height 25
select select "0"
select select "2"
select select "0.1"
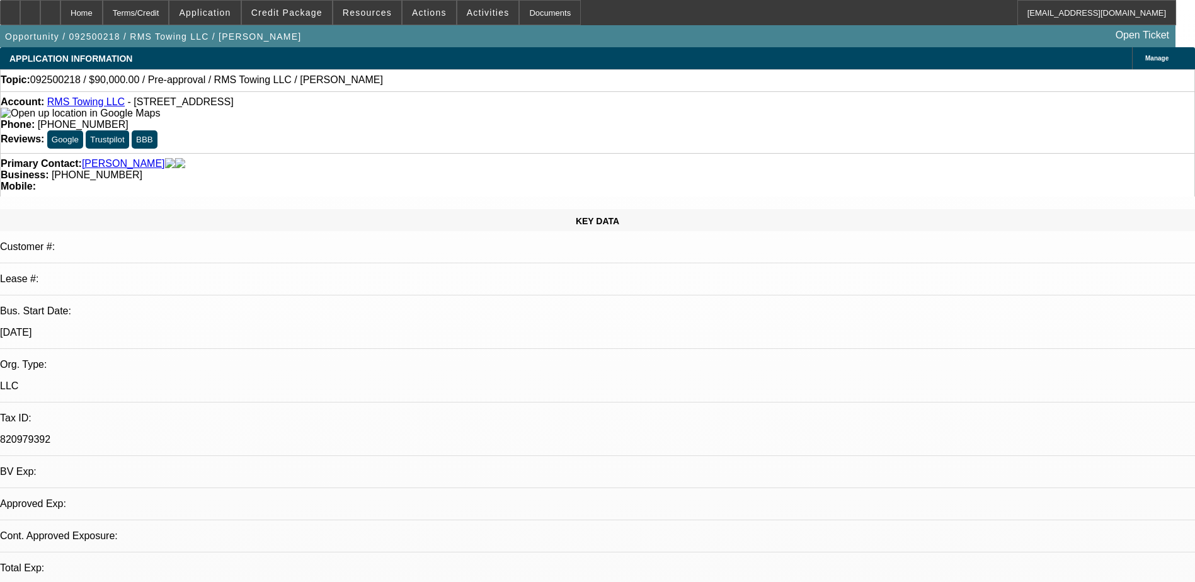
select select "4"
click at [284, 9] on span "Credit Package" at bounding box center [286, 13] width 71 height 10
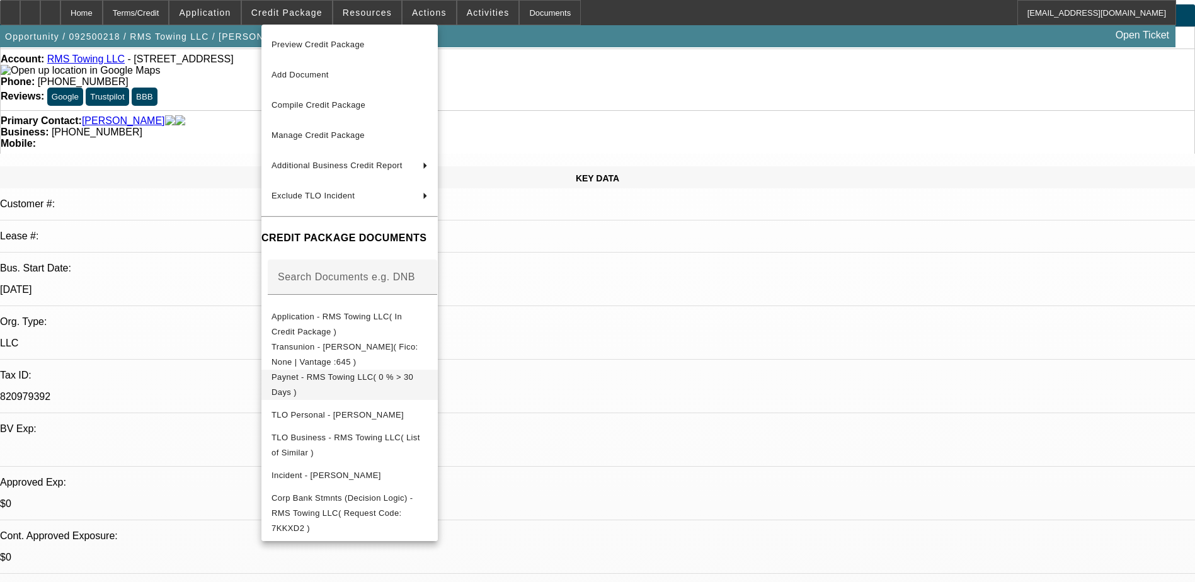
scroll to position [63, 0]
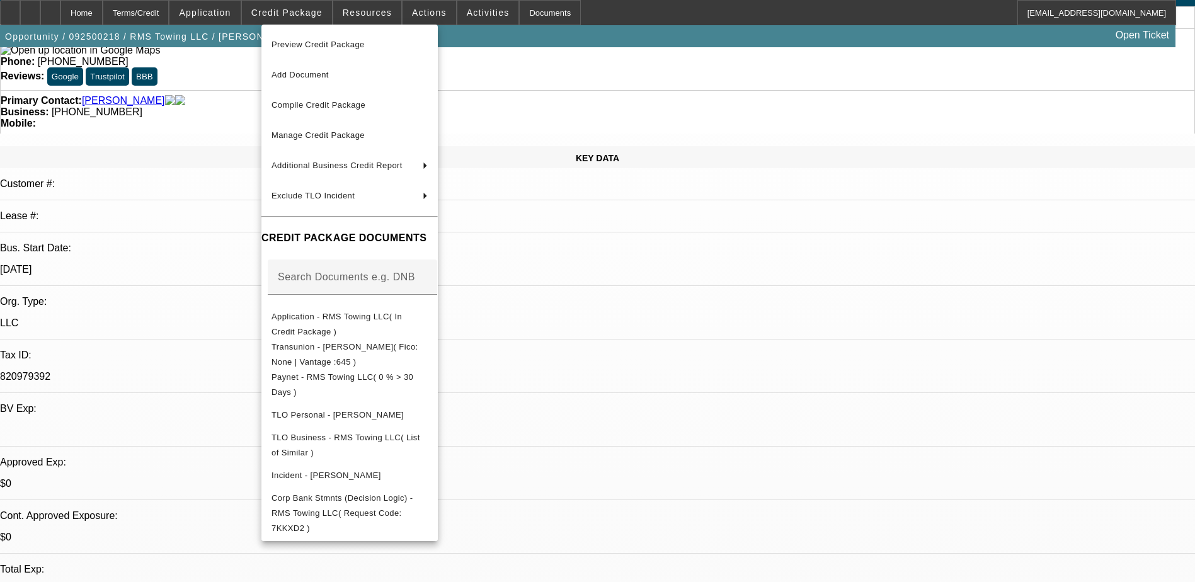
click at [785, 342] on div at bounding box center [597, 291] width 1195 height 582
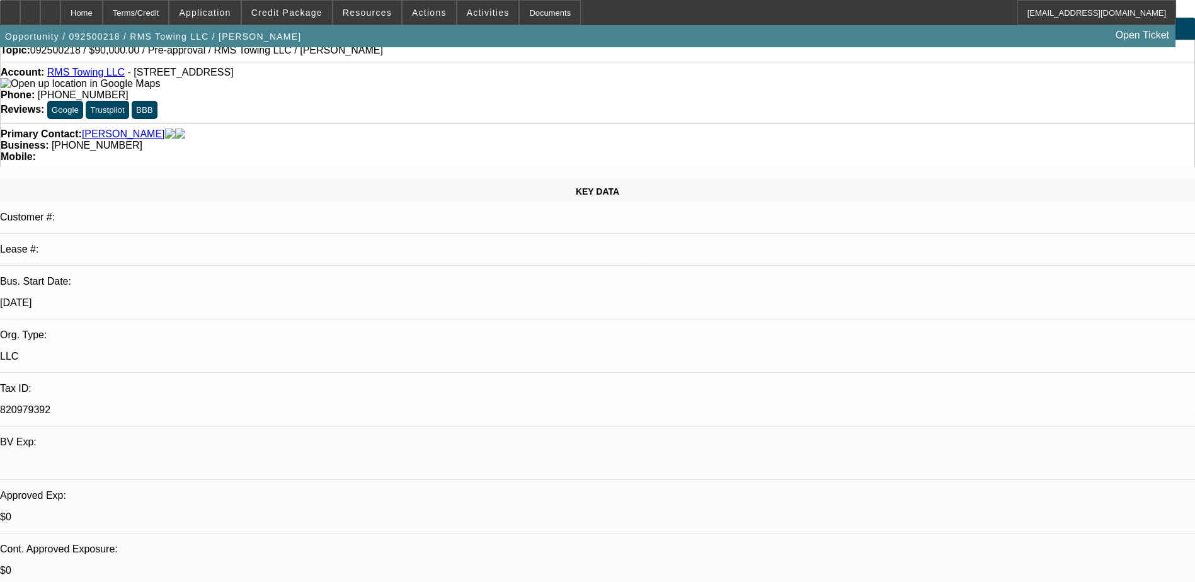
scroll to position [0, 0]
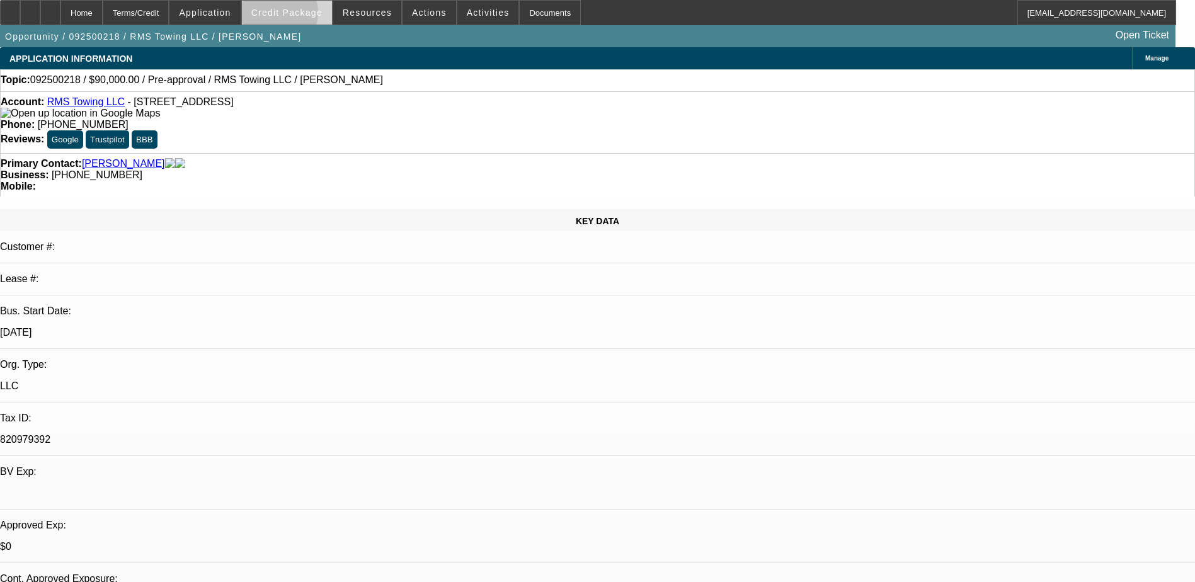
click at [294, 16] on span "Credit Package" at bounding box center [286, 13] width 71 height 10
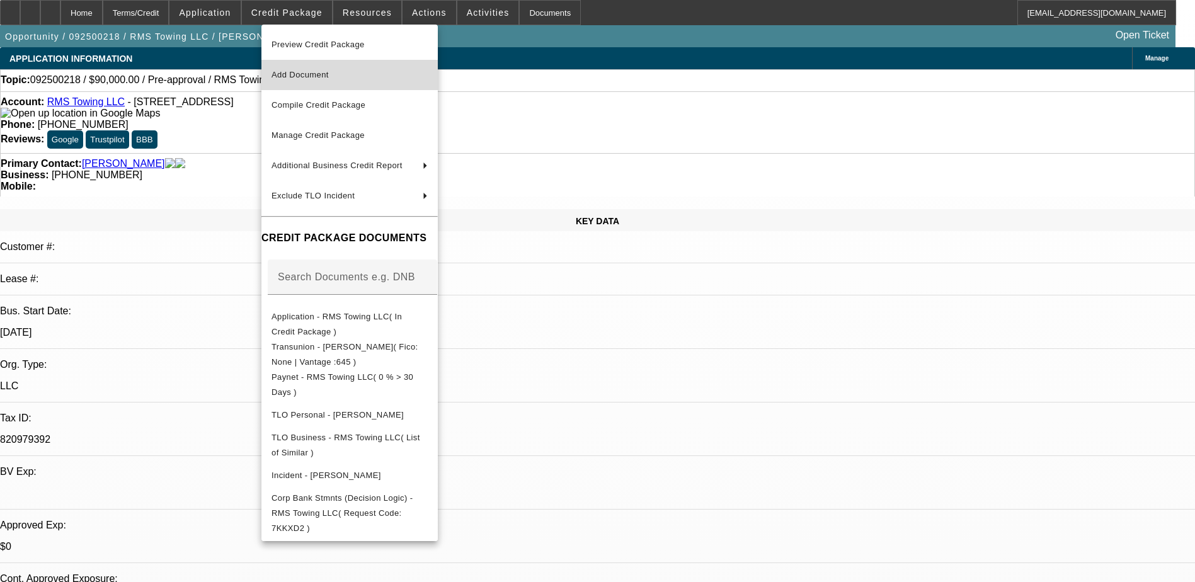
click at [331, 80] on span "Add Document" at bounding box center [350, 74] width 156 height 15
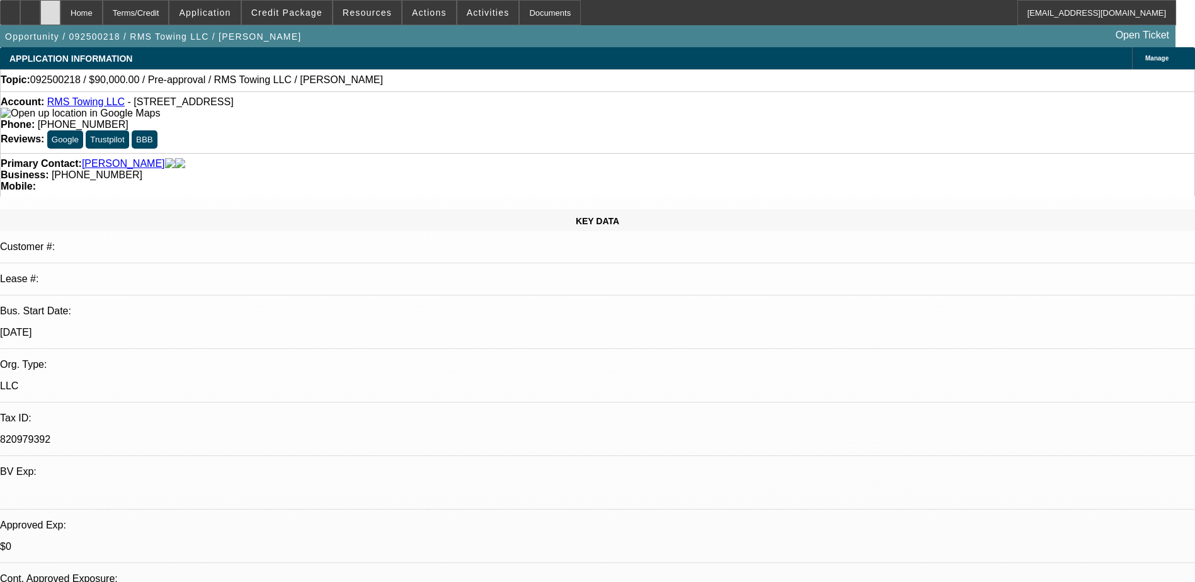
click at [50, 8] on icon at bounding box center [50, 8] width 0 height 0
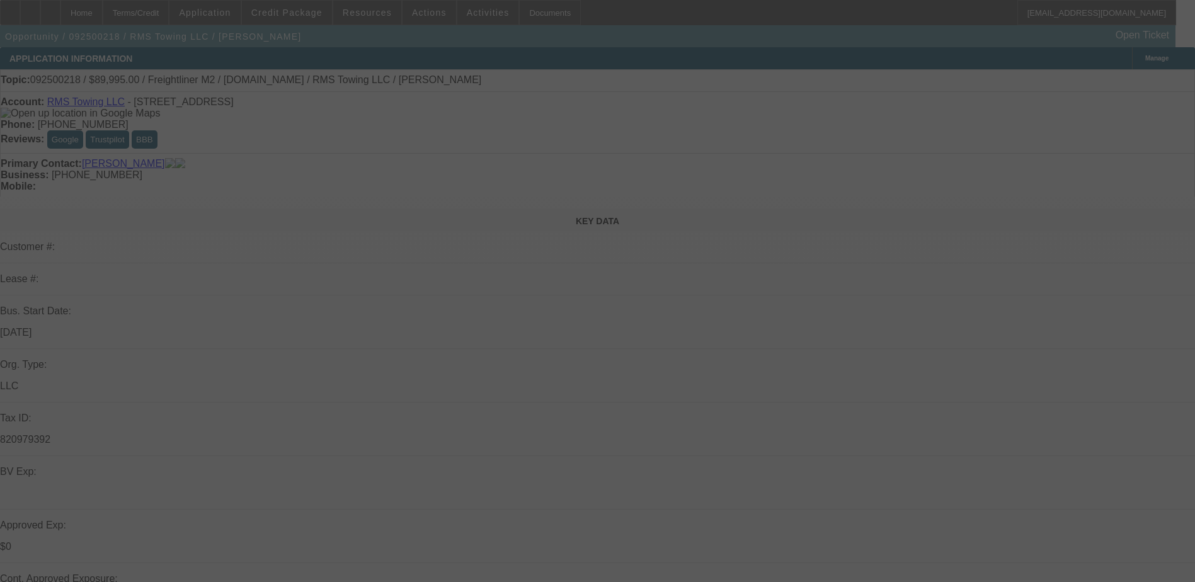
select select "0"
select select "3"
select select "0"
select select "6"
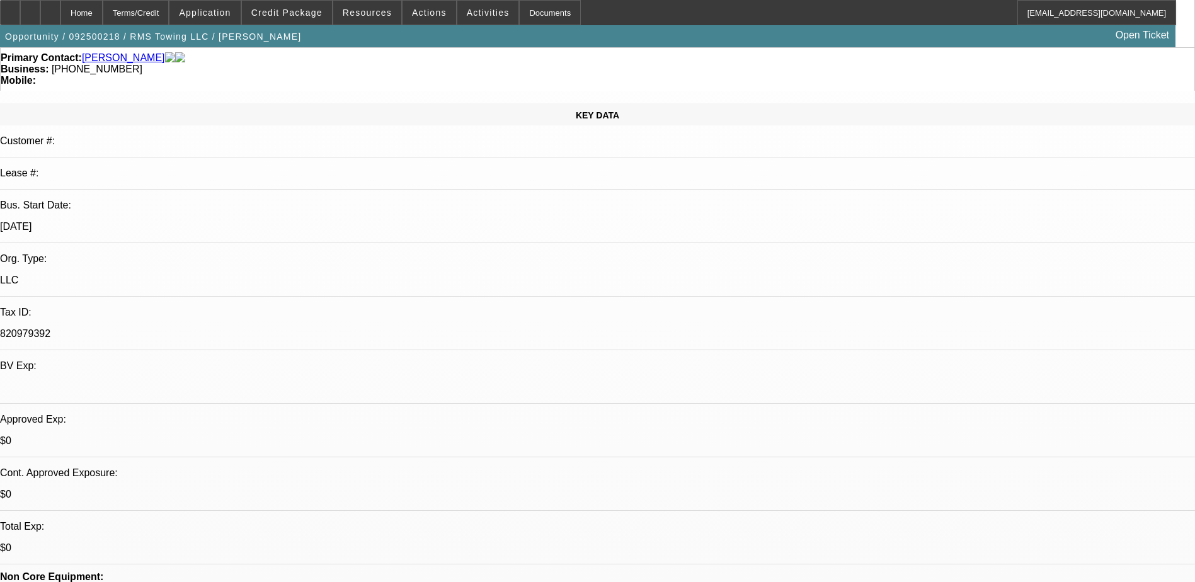
scroll to position [189, 0]
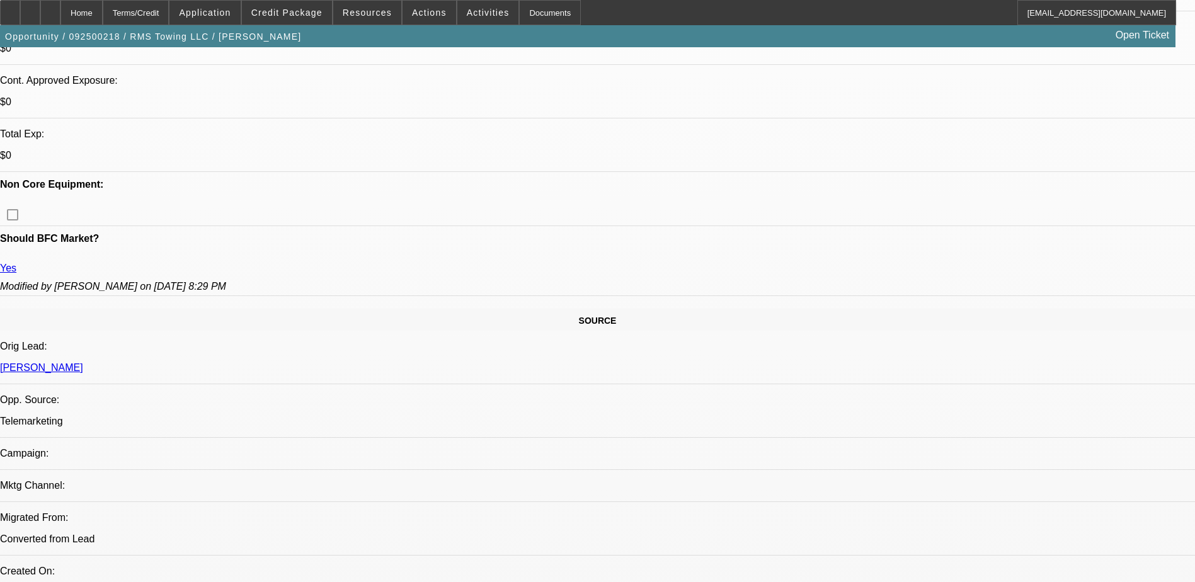
scroll to position [504, 0]
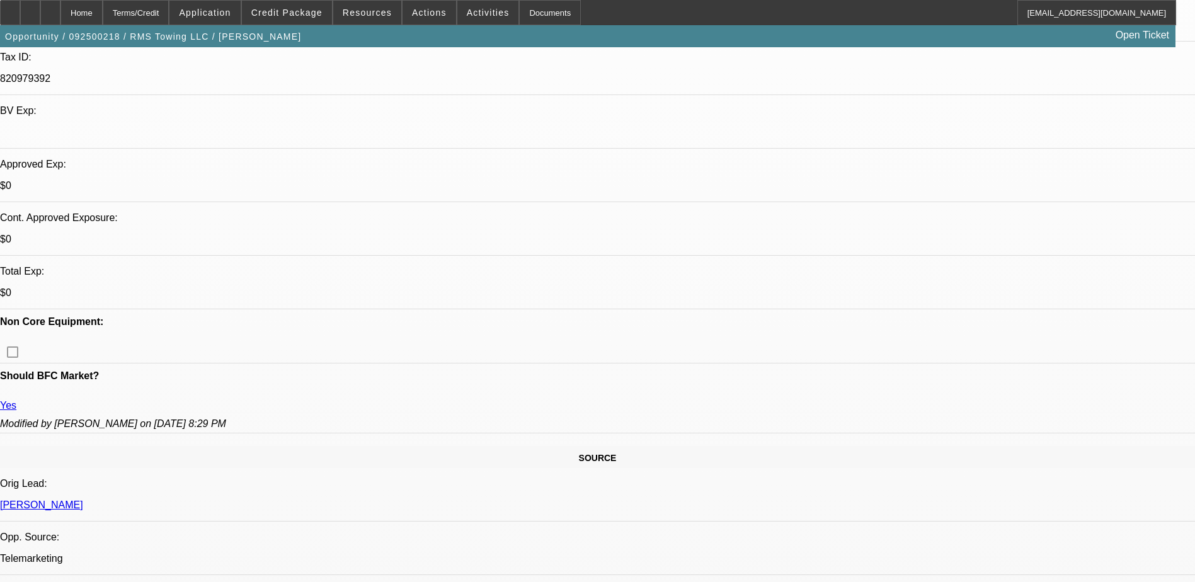
scroll to position [189, 0]
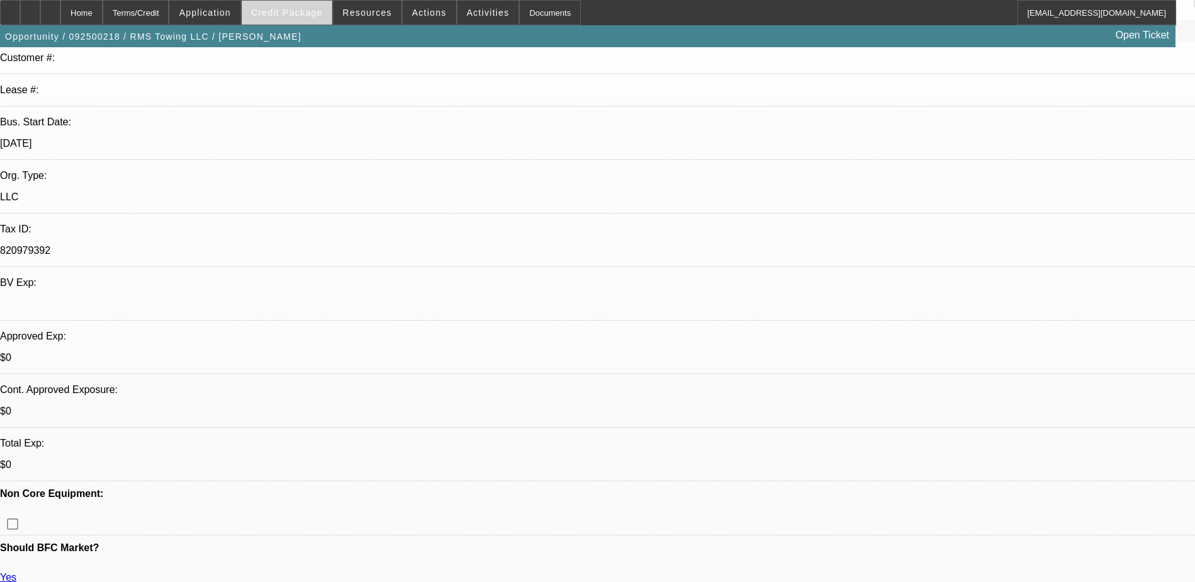
click at [298, 14] on span "Credit Package" at bounding box center [286, 13] width 71 height 10
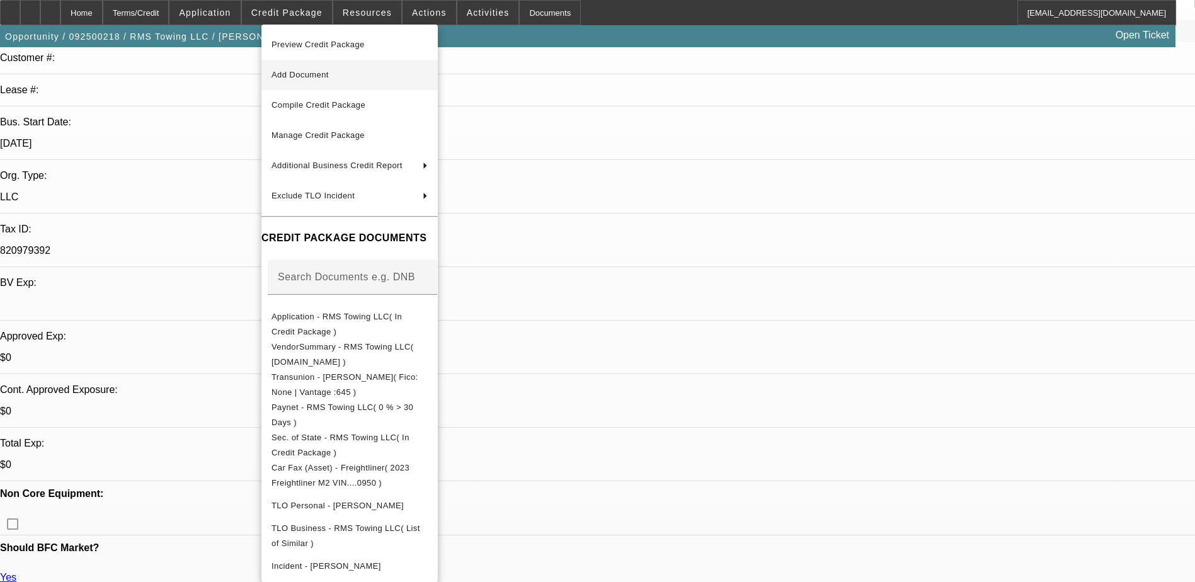
click at [365, 79] on span "Add Document" at bounding box center [350, 74] width 156 height 15
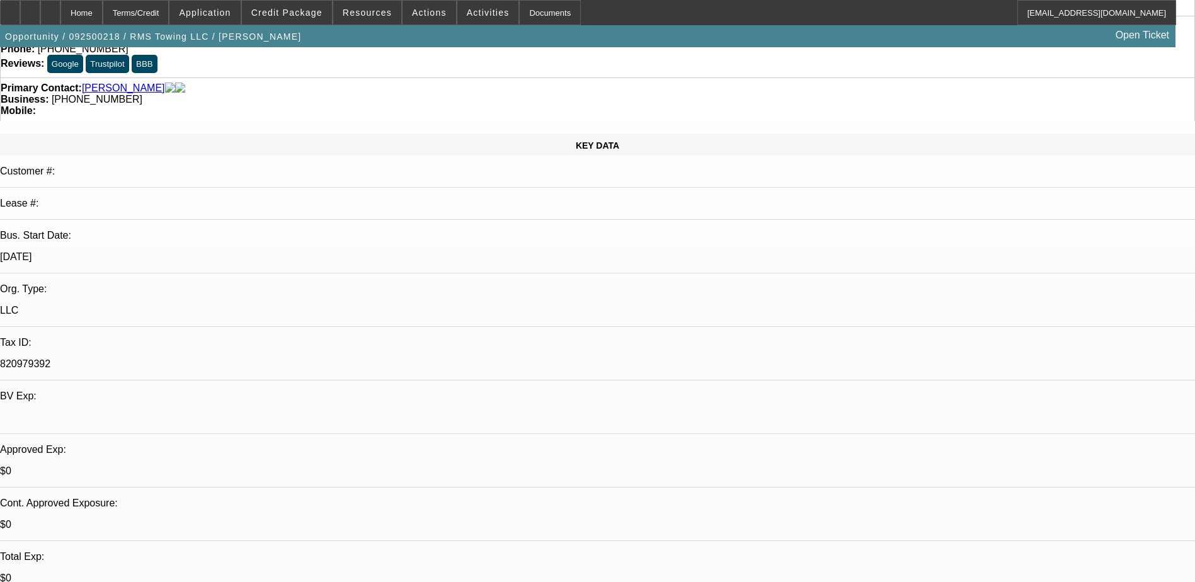
scroll to position [0, 0]
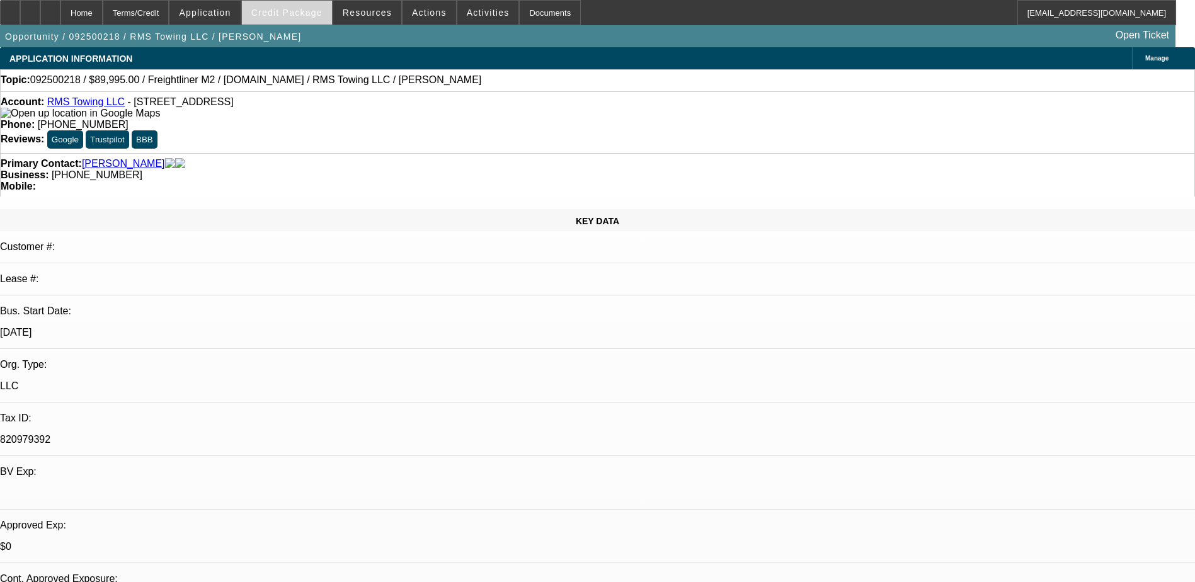
click at [284, 4] on span at bounding box center [287, 12] width 90 height 30
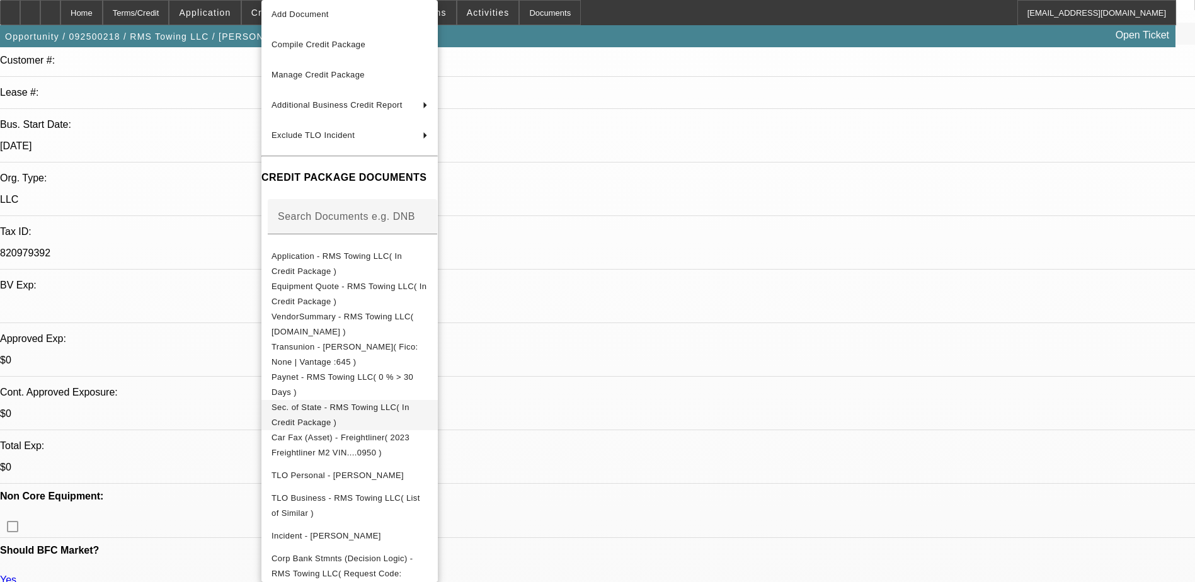
scroll to position [189, 0]
click at [868, 505] on div at bounding box center [597, 291] width 1195 height 582
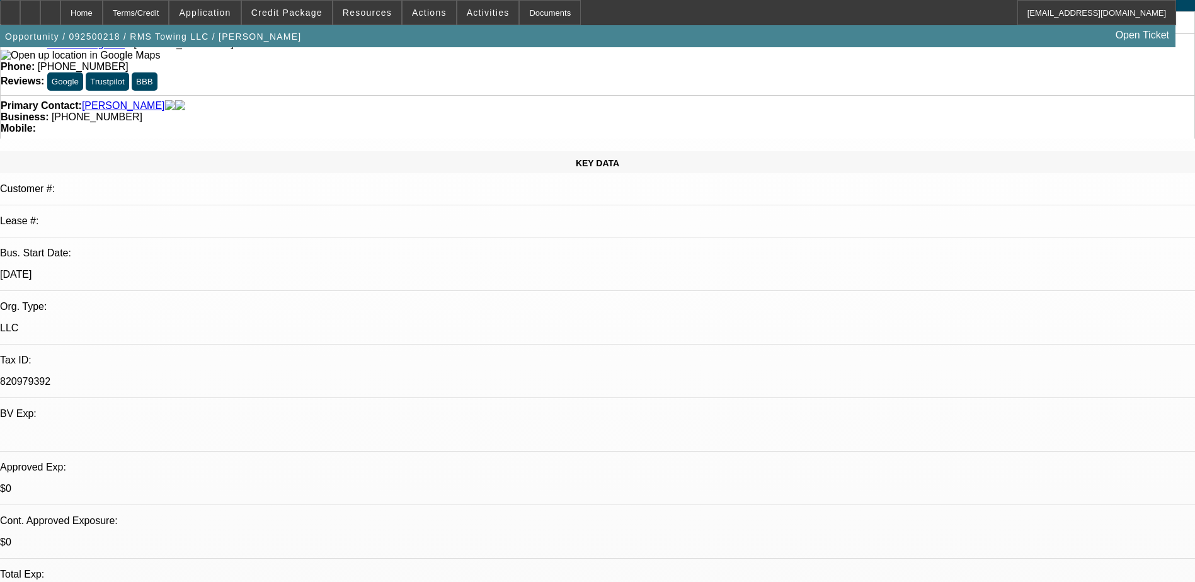
scroll to position [0, 0]
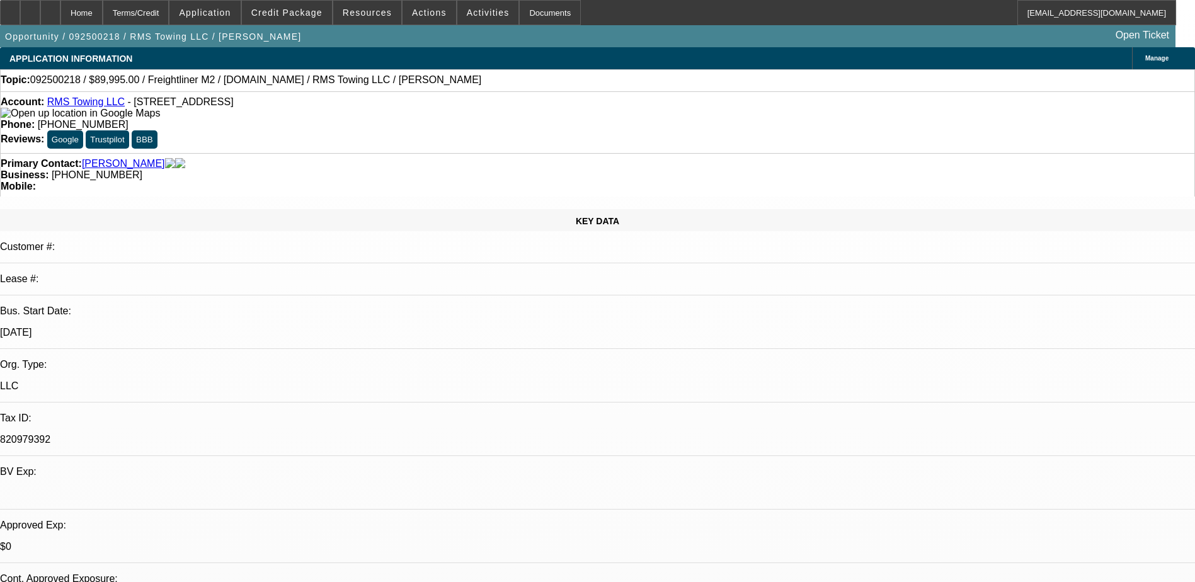
click at [50, 8] on icon at bounding box center [50, 8] width 0 height 0
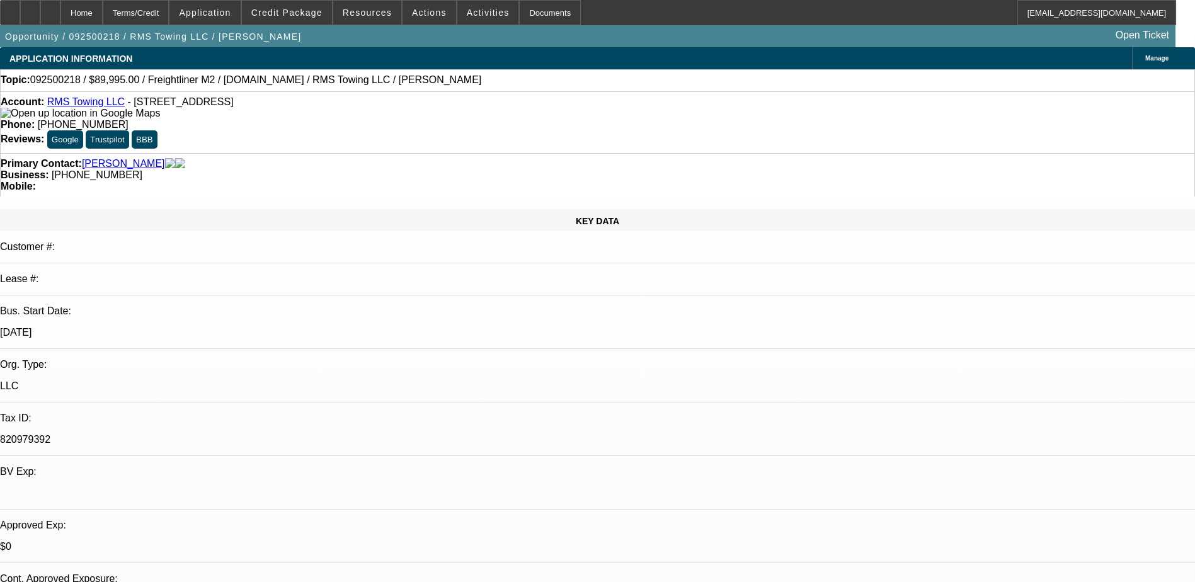
select select "0"
select select "3"
select select "0"
select select "6"
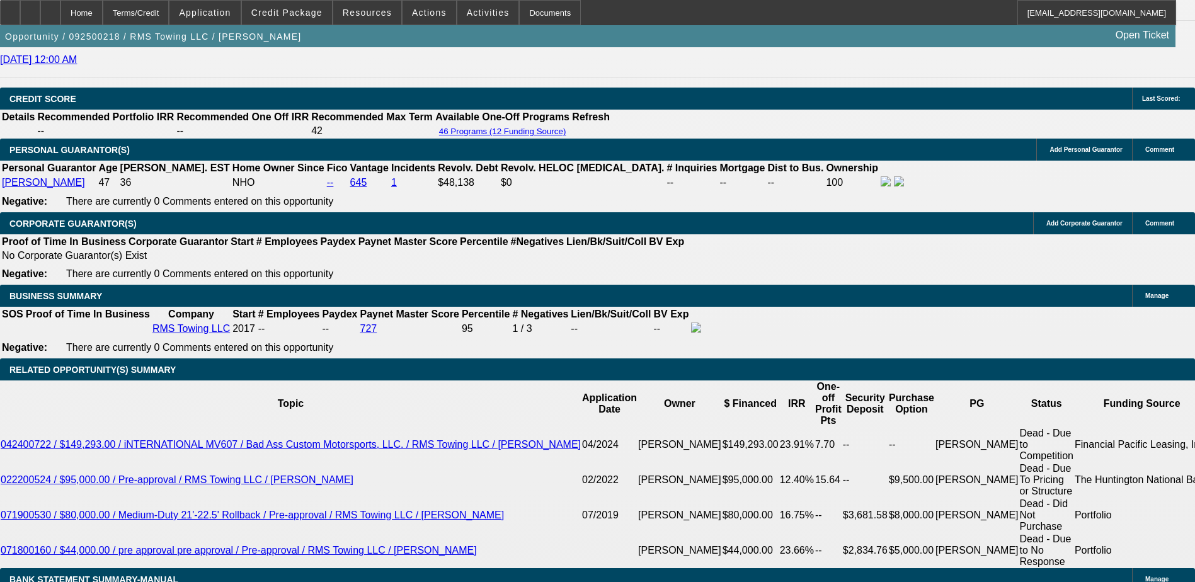
scroll to position [1807, 0]
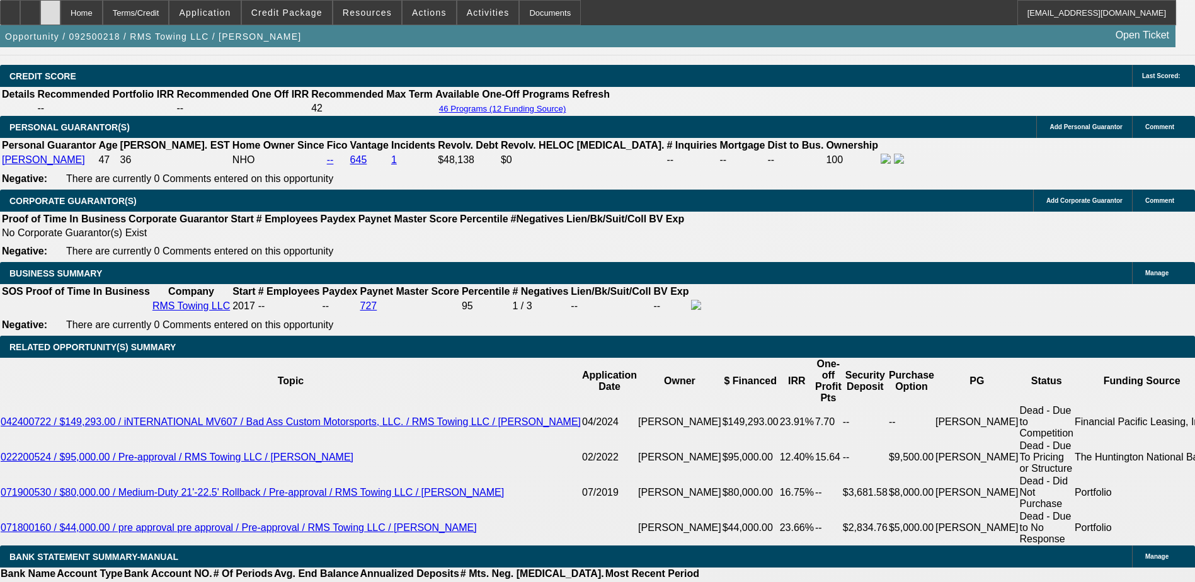
click at [60, 7] on div at bounding box center [50, 12] width 20 height 25
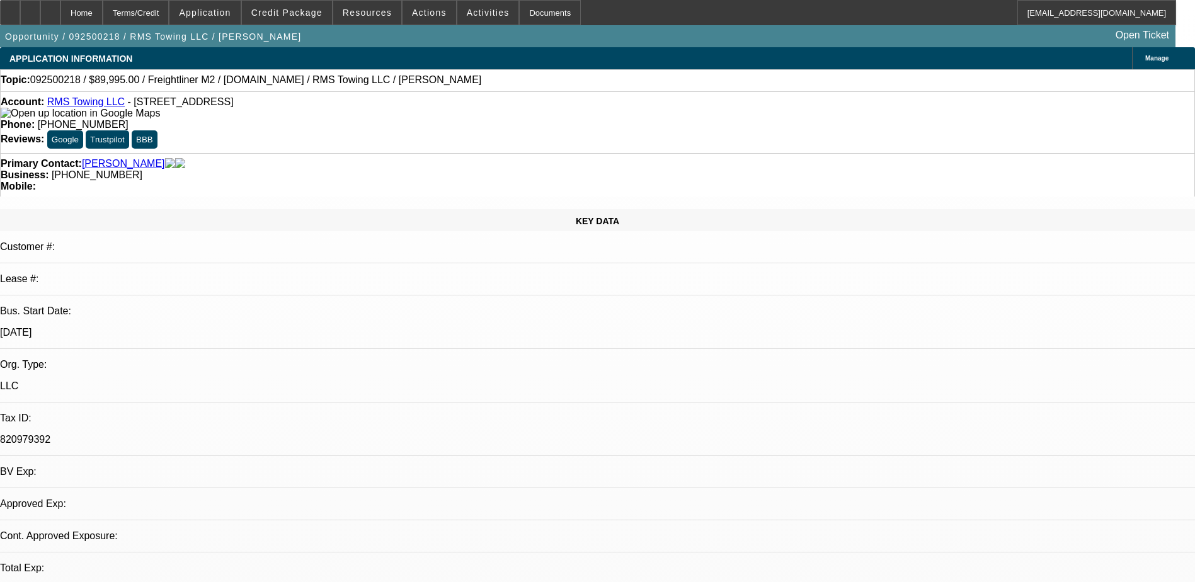
select select "0"
select select "1"
select select "3"
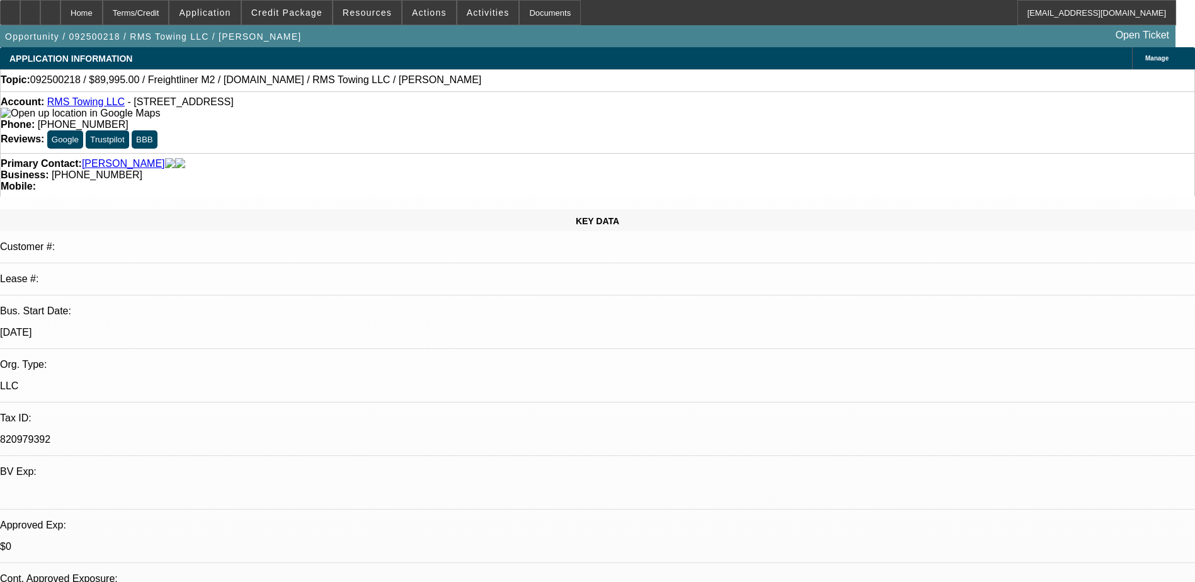
select select "6"
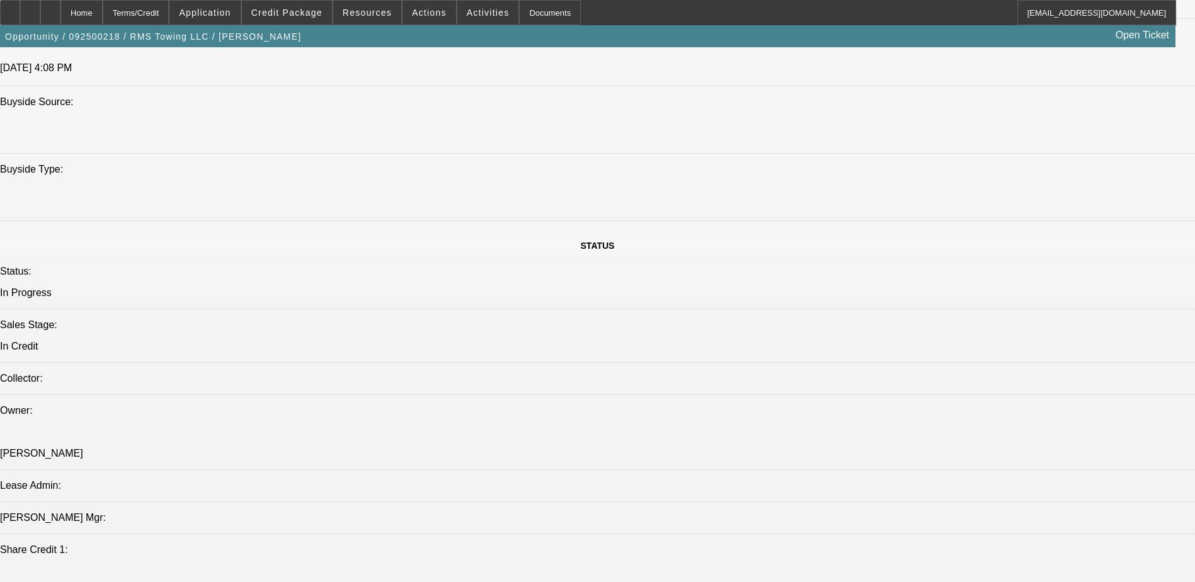
scroll to position [1260, 0]
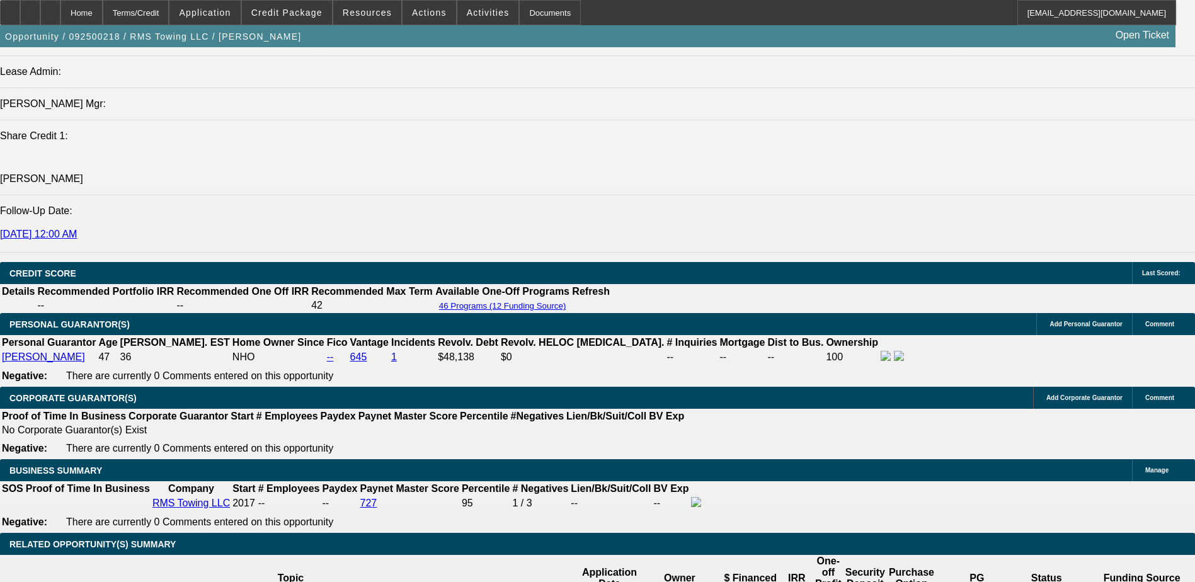
scroll to position [1638, 0]
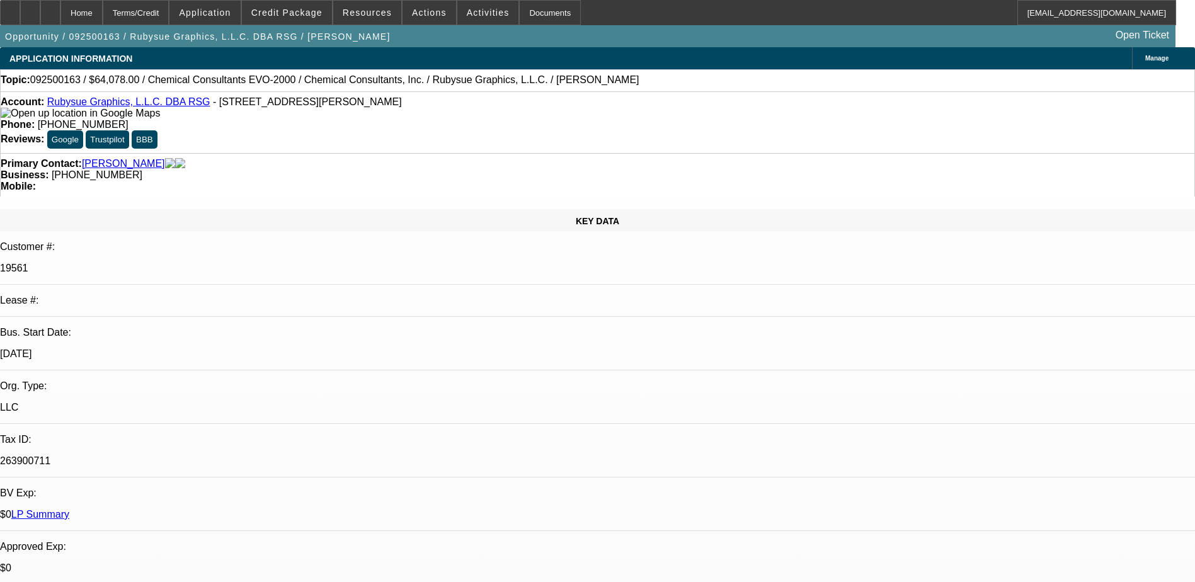
select select "0"
select select "2"
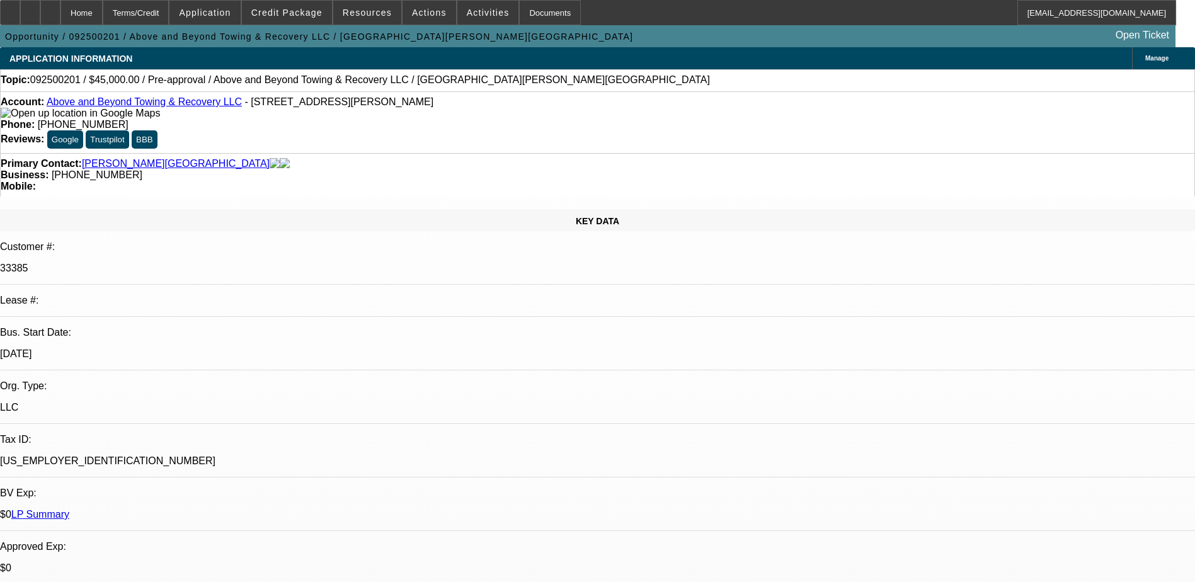
select select "0"
select select "2"
select select "0.1"
select select "4"
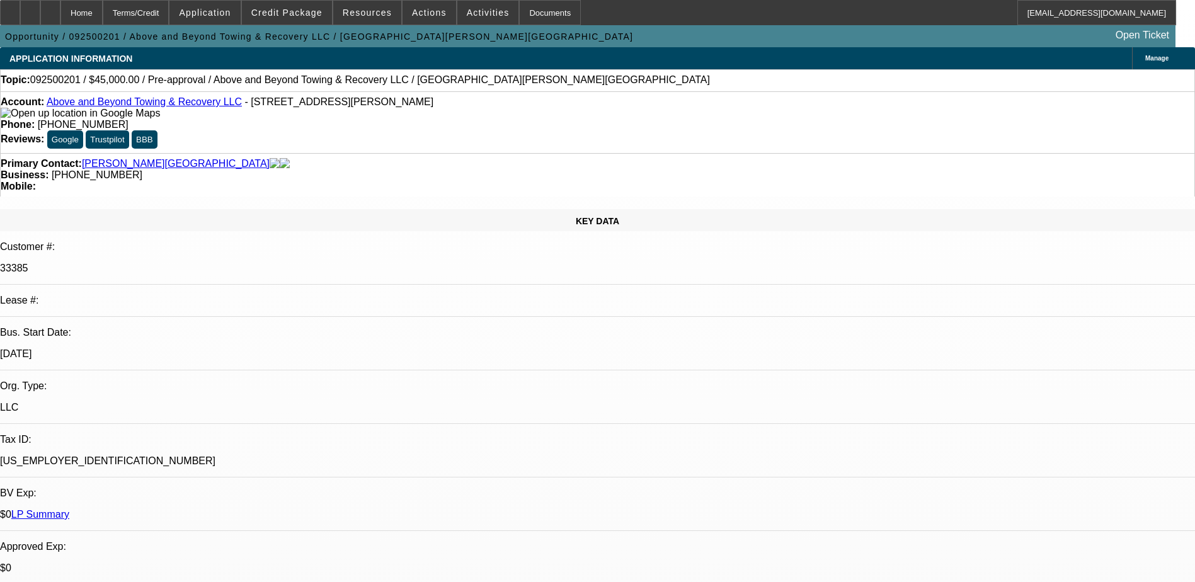
scroll to position [63, 0]
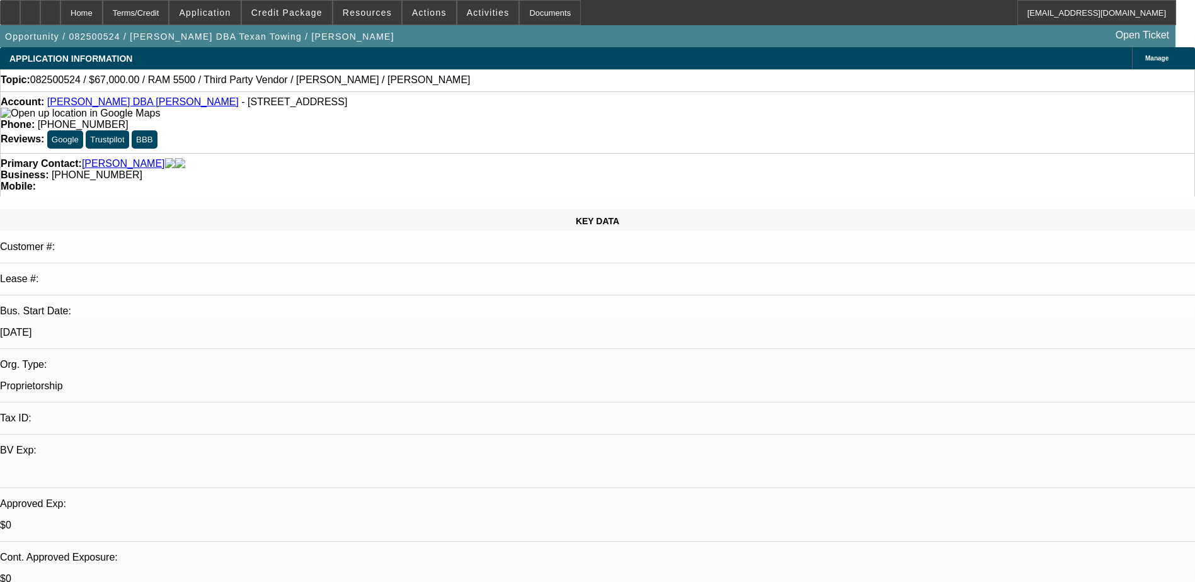
select select "0"
select select "6"
select select "0"
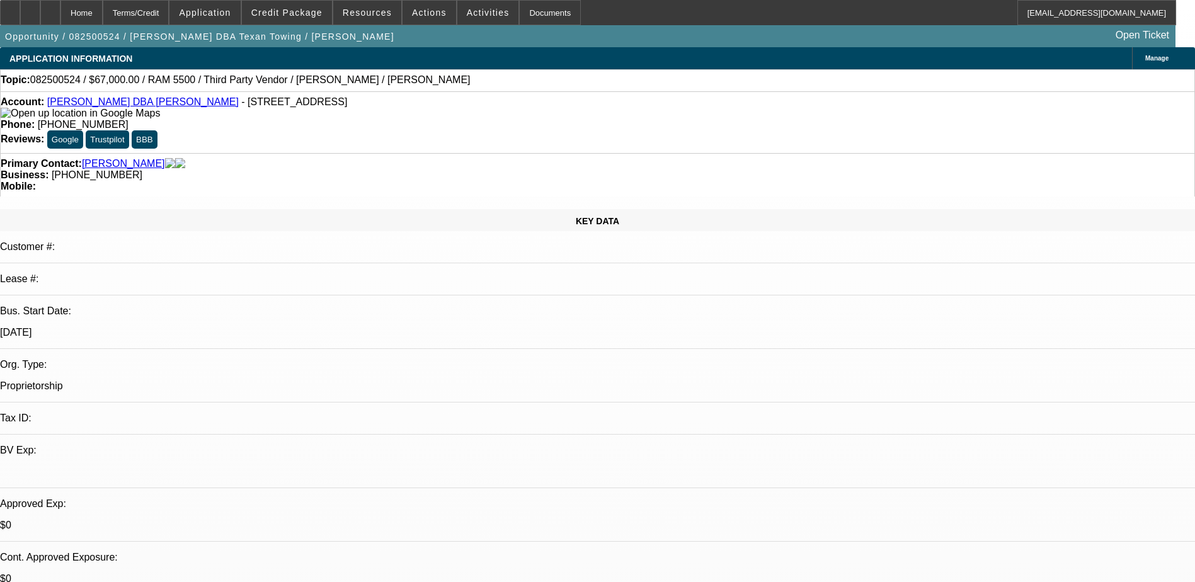
select select "0"
select select "6"
select select "0"
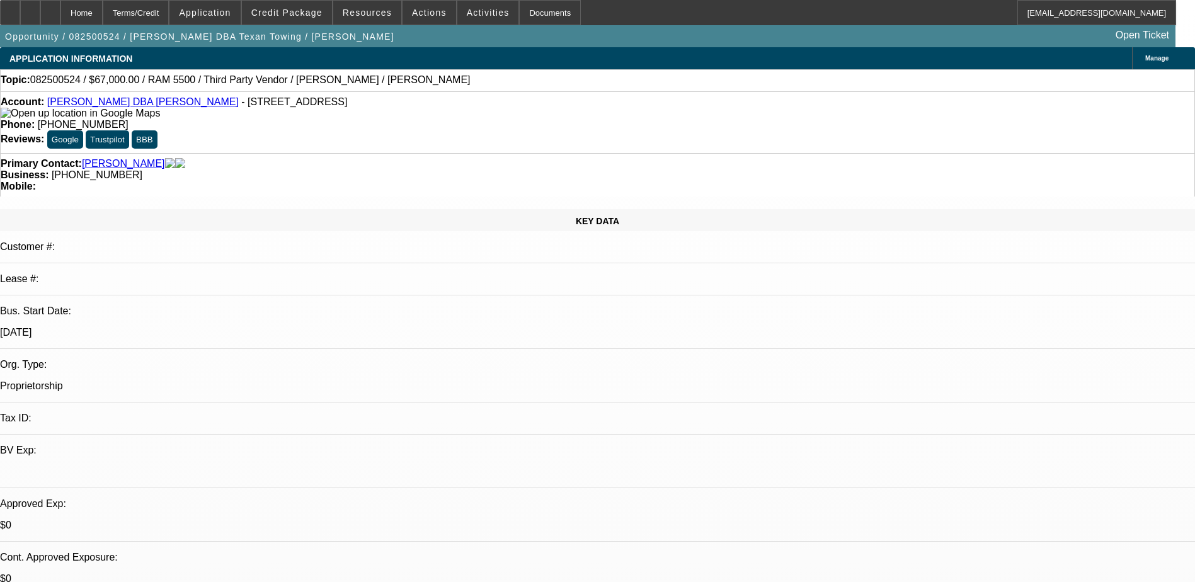
select select "0"
select select "6"
select select "0"
select select "2"
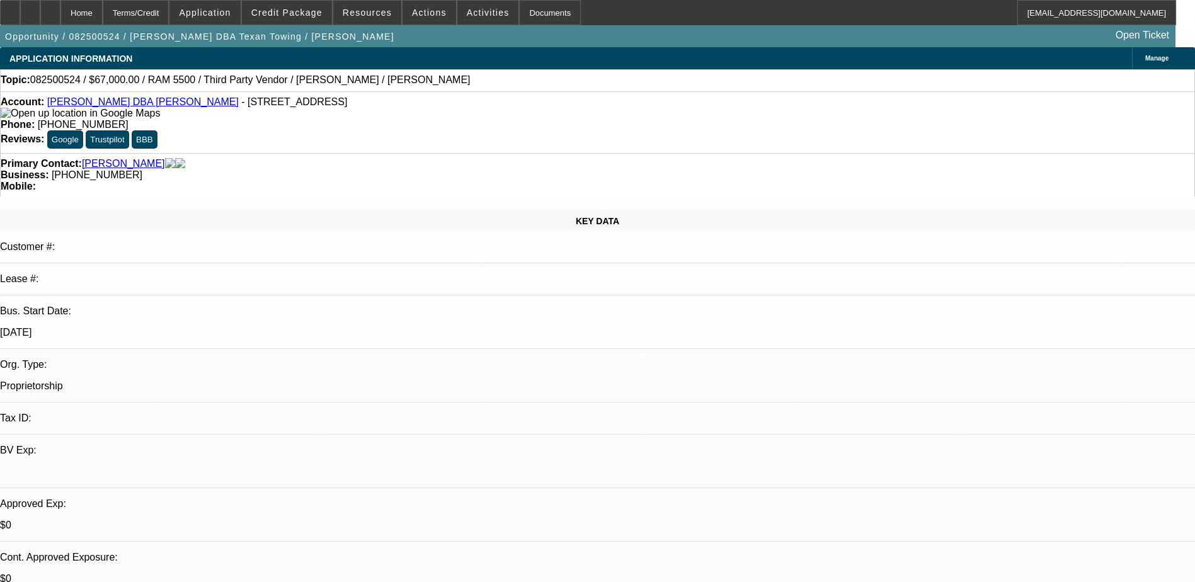
select select "0"
select select "6"
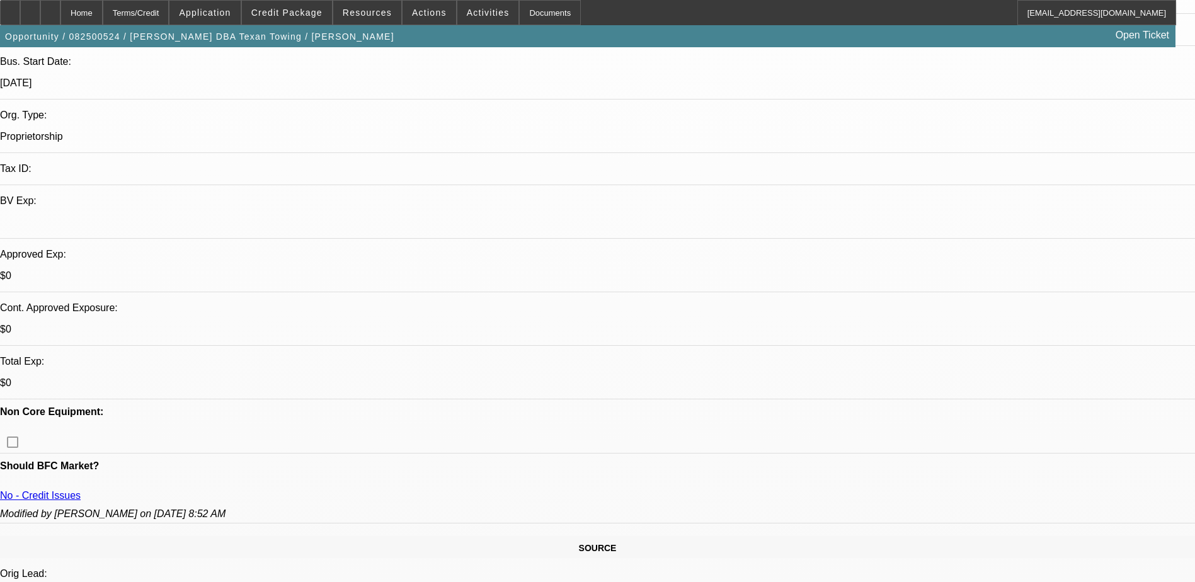
scroll to position [21, 0]
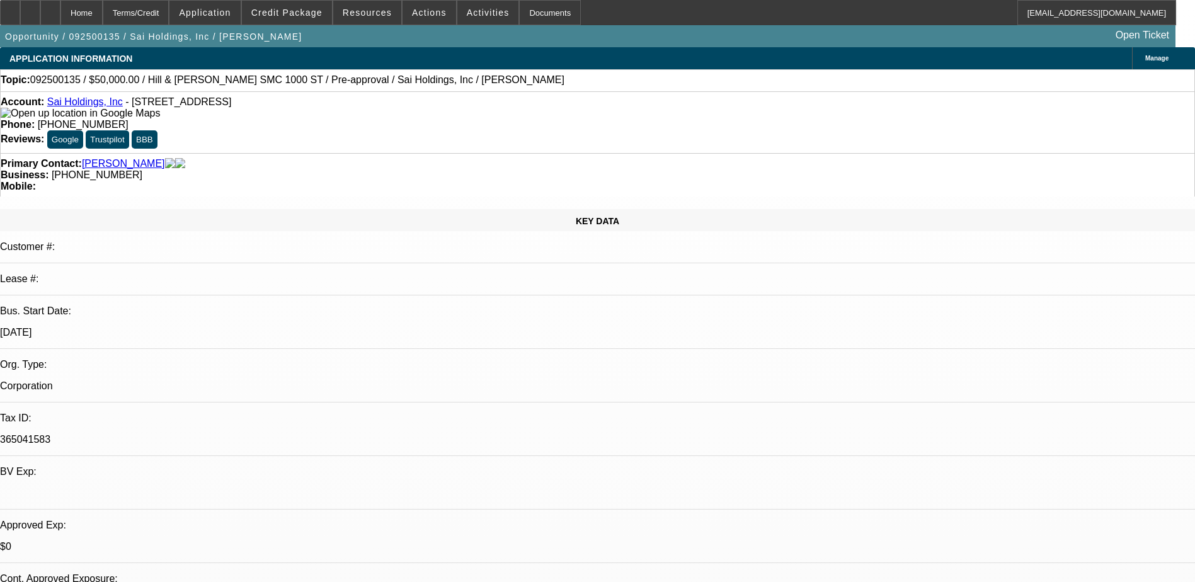
select select "0"
select select "2"
select select "0"
select select "6"
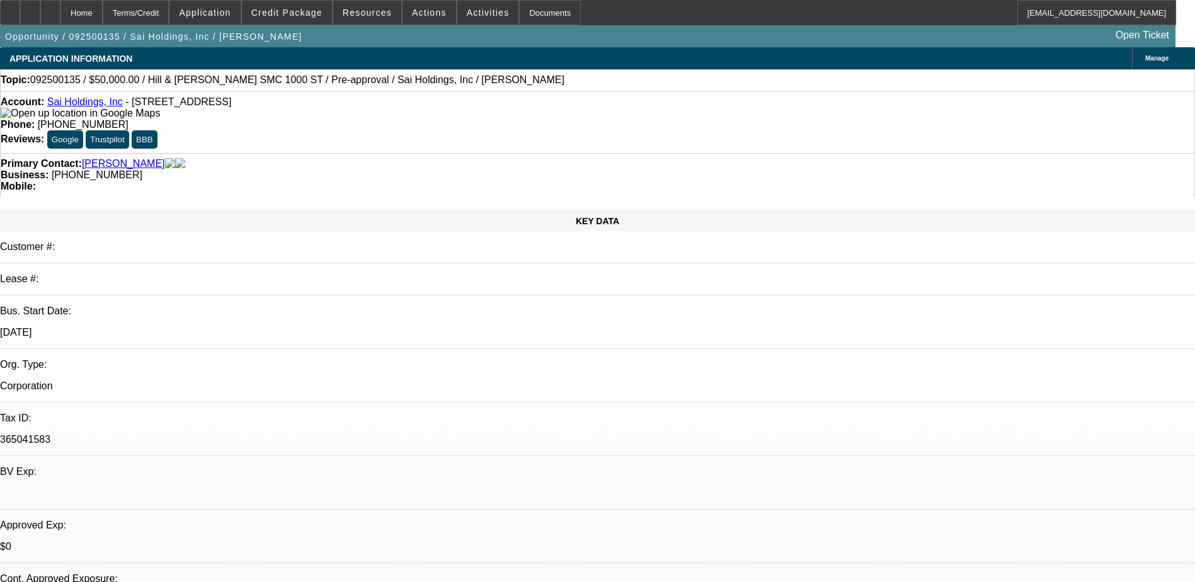
select select "0"
select select "2"
select select "0"
select select "6"
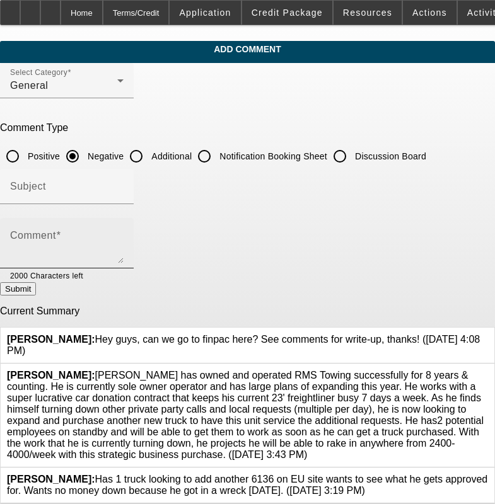
scroll to position [11, 0]
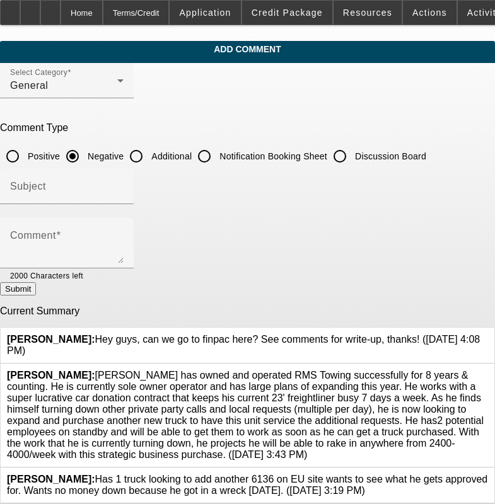
click at [488, 474] on icon at bounding box center [488, 474] width 0 height 0
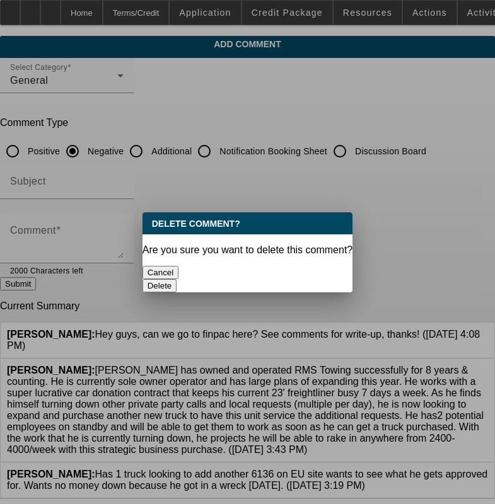
scroll to position [0, 0]
click at [177, 279] on button "Delete" at bounding box center [159, 285] width 35 height 13
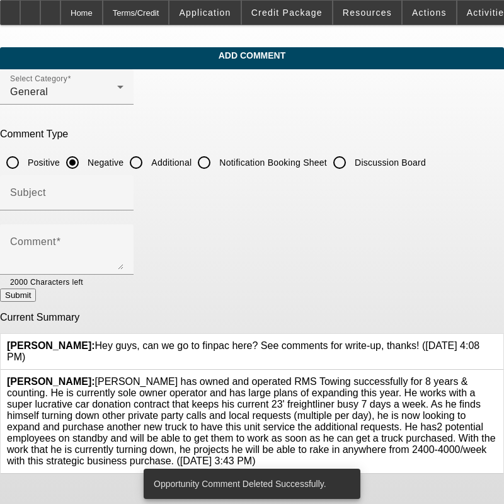
click at [36, 298] on button "Submit" at bounding box center [18, 295] width 36 height 13
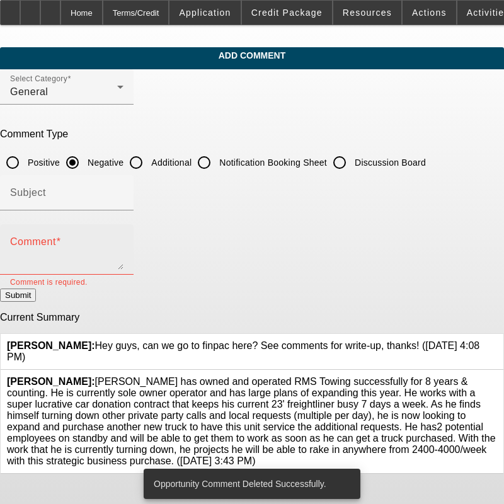
click at [124, 253] on textarea "Comment" at bounding box center [66, 254] width 113 height 30
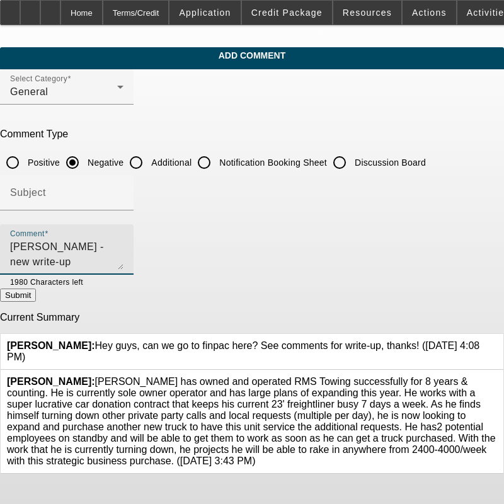
click at [62, 250] on textarea "Brian - new write-up" at bounding box center [66, 254] width 113 height 30
type textarea "Brian has a new write-up"
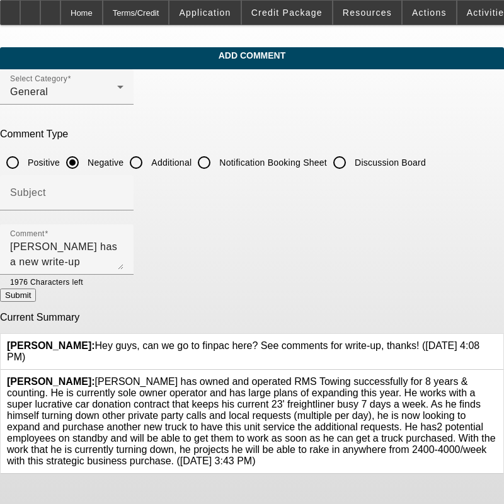
click at [36, 296] on button "Submit" at bounding box center [18, 295] width 36 height 13
